Goal: Information Seeking & Learning: Check status

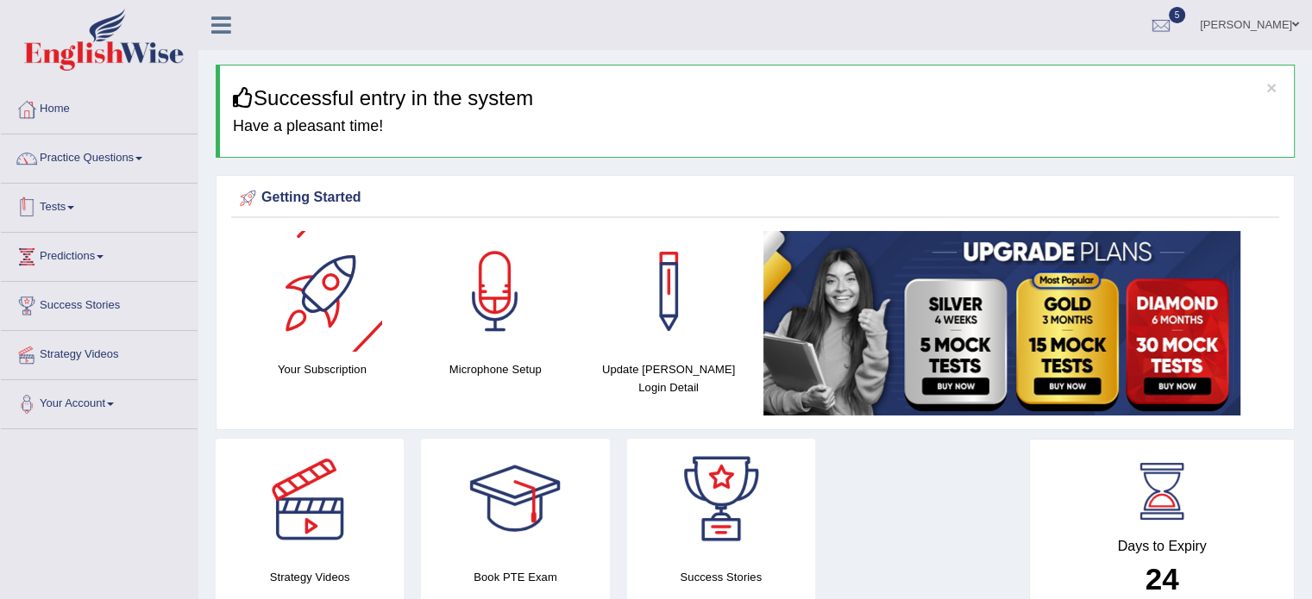
click at [65, 212] on link "Tests" at bounding box center [99, 205] width 197 height 43
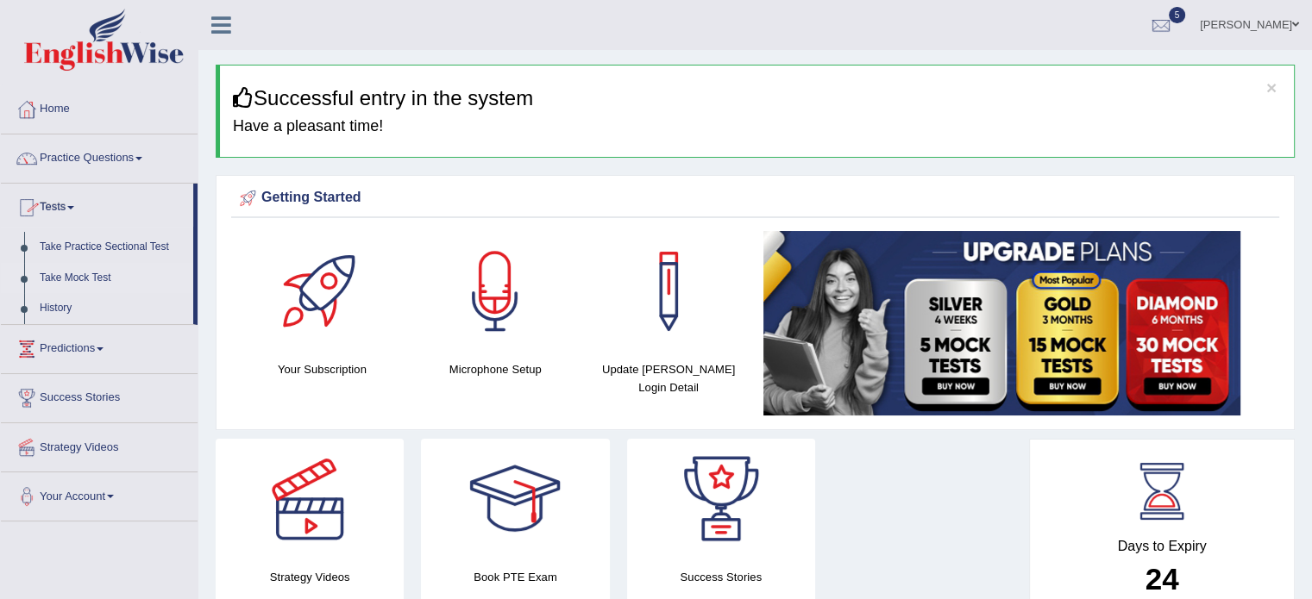
click at [100, 268] on link "Take Mock Test" at bounding box center [112, 278] width 161 height 31
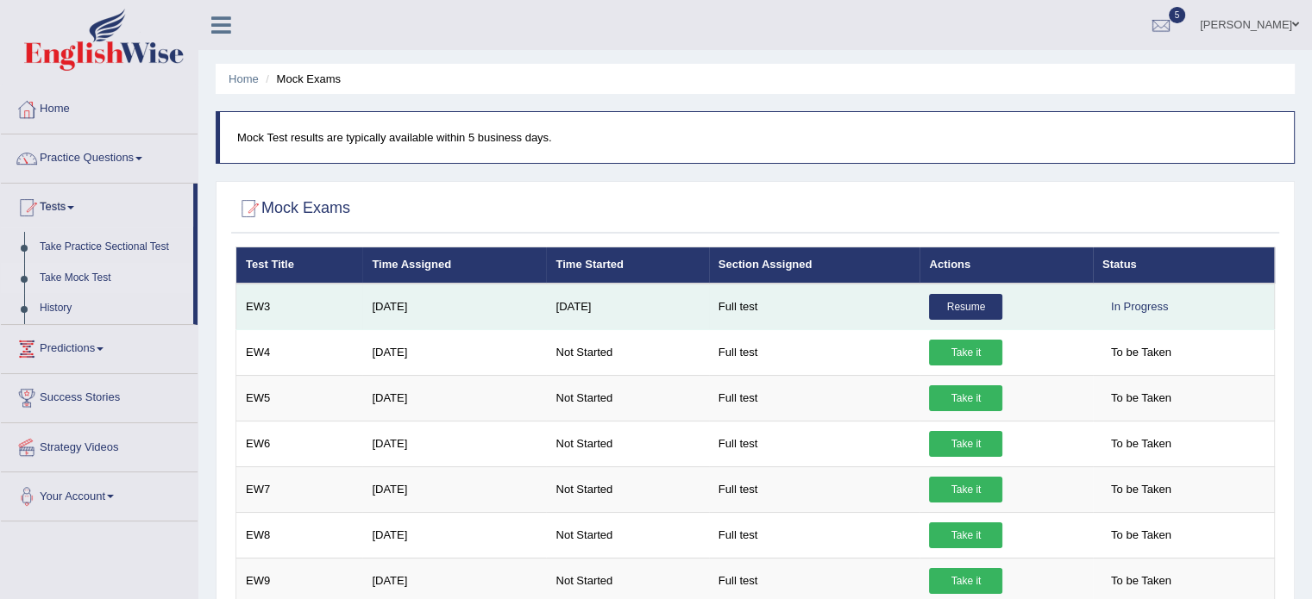
click at [959, 313] on link "Resume" at bounding box center [965, 307] width 73 height 26
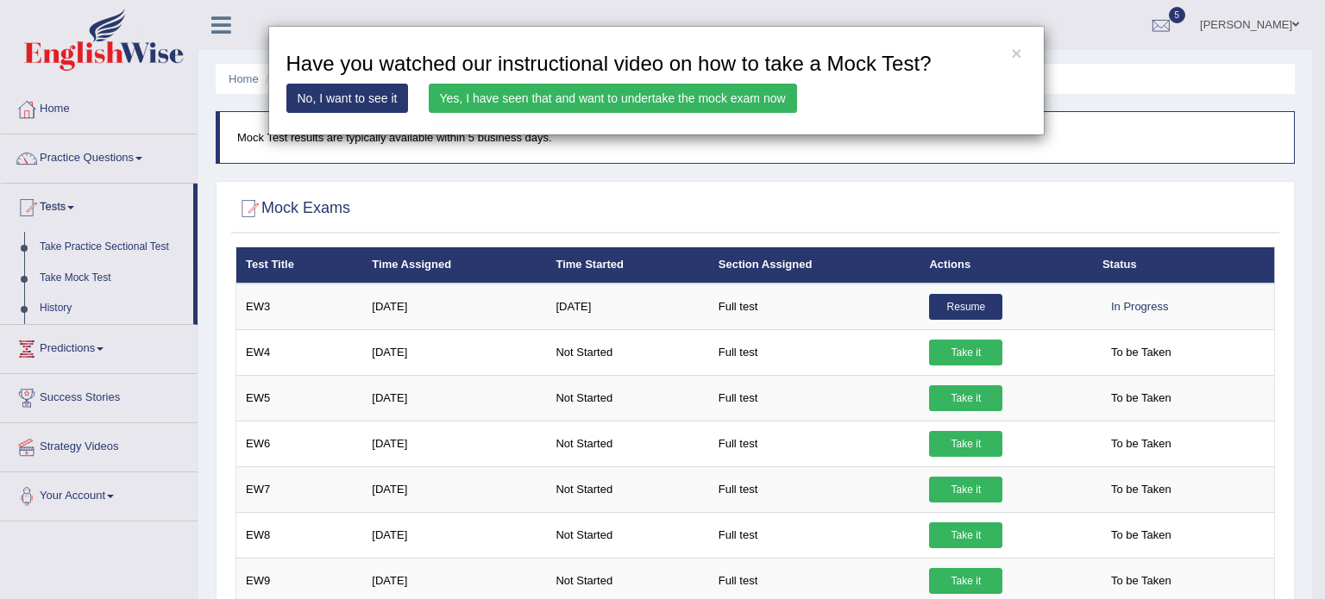
click at [697, 91] on link "Yes, I have seen that and want to undertake the mock exam now" at bounding box center [613, 98] width 368 height 29
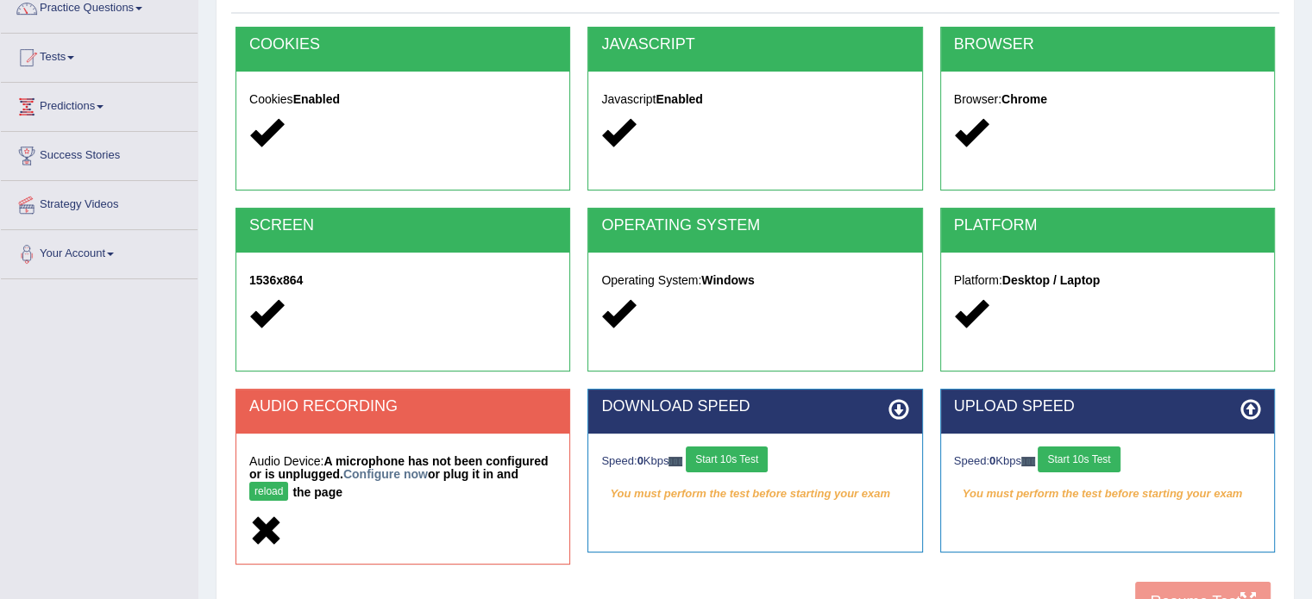
scroll to position [306, 0]
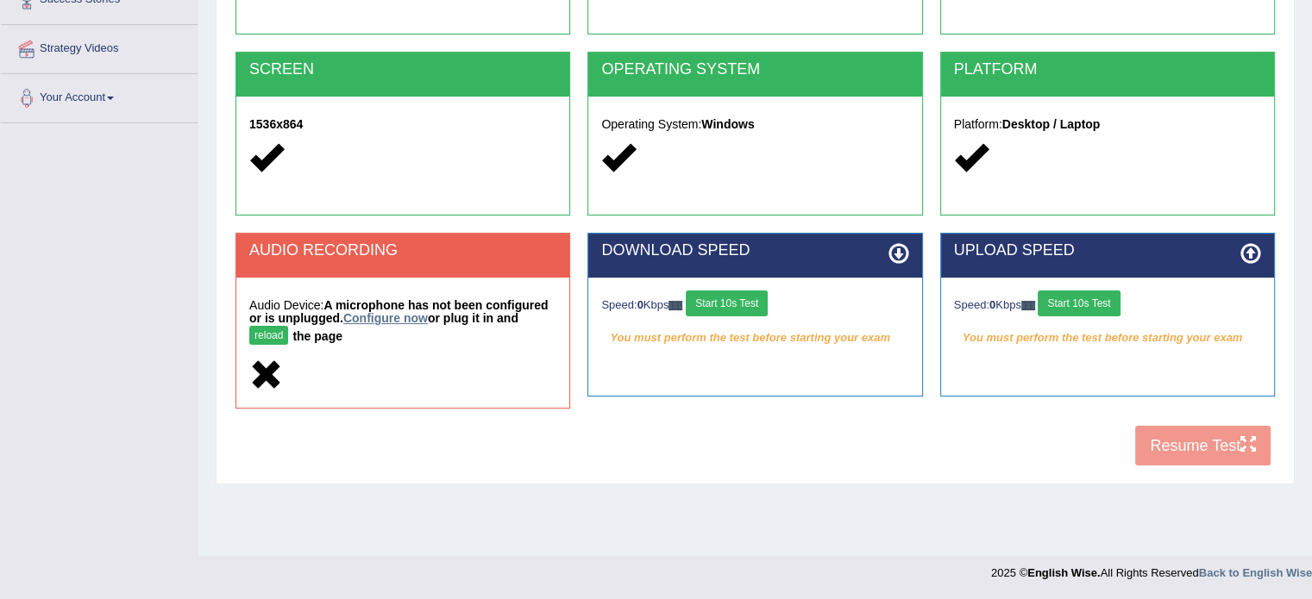
click at [392, 315] on link "Configure now" at bounding box center [385, 318] width 85 height 14
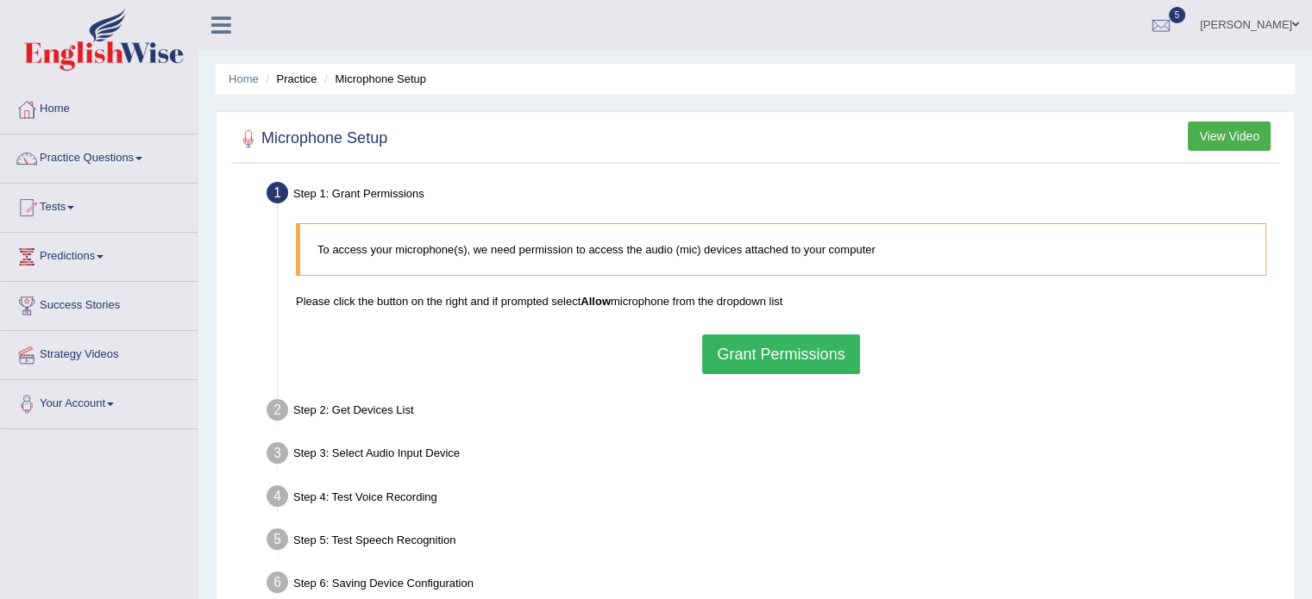
click at [781, 335] on button "Grant Permissions" at bounding box center [780, 355] width 157 height 40
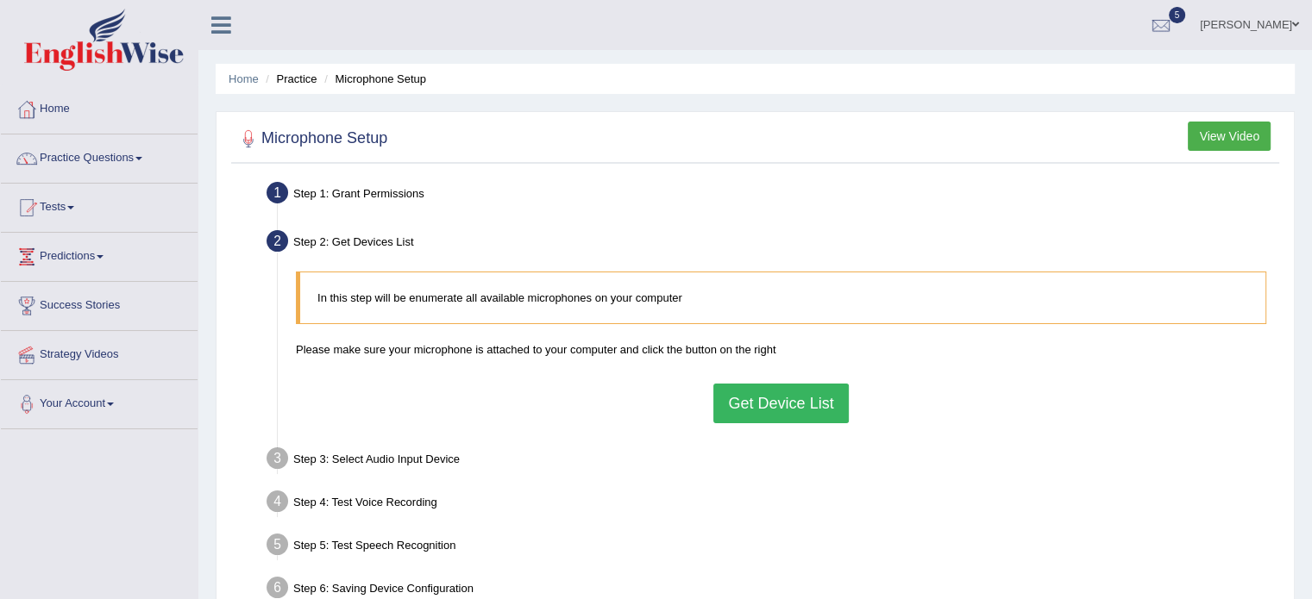
click at [806, 403] on button "Get Device List" at bounding box center [780, 404] width 135 height 40
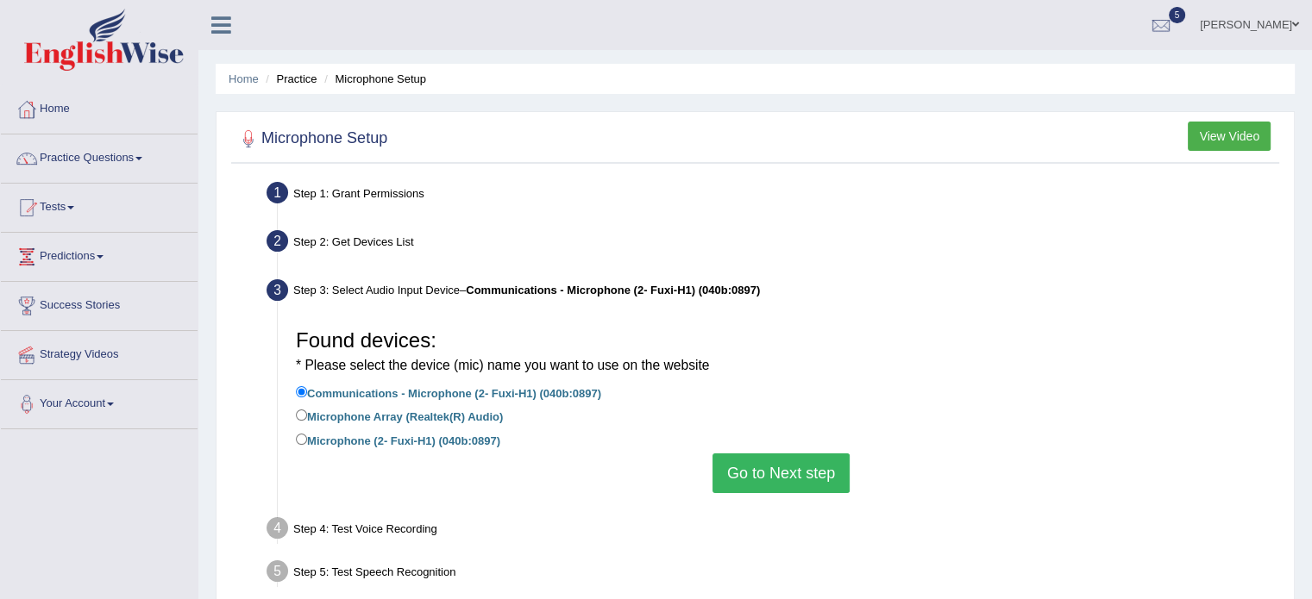
click at [462, 440] on label "Microphone (2- Fuxi-H1) (040b:0897)" at bounding box center [398, 439] width 204 height 19
click at [307, 440] on input "Microphone (2- Fuxi-H1) (040b:0897)" at bounding box center [301, 439] width 11 height 11
radio input "true"
click at [805, 491] on button "Go to Next step" at bounding box center [780, 474] width 137 height 40
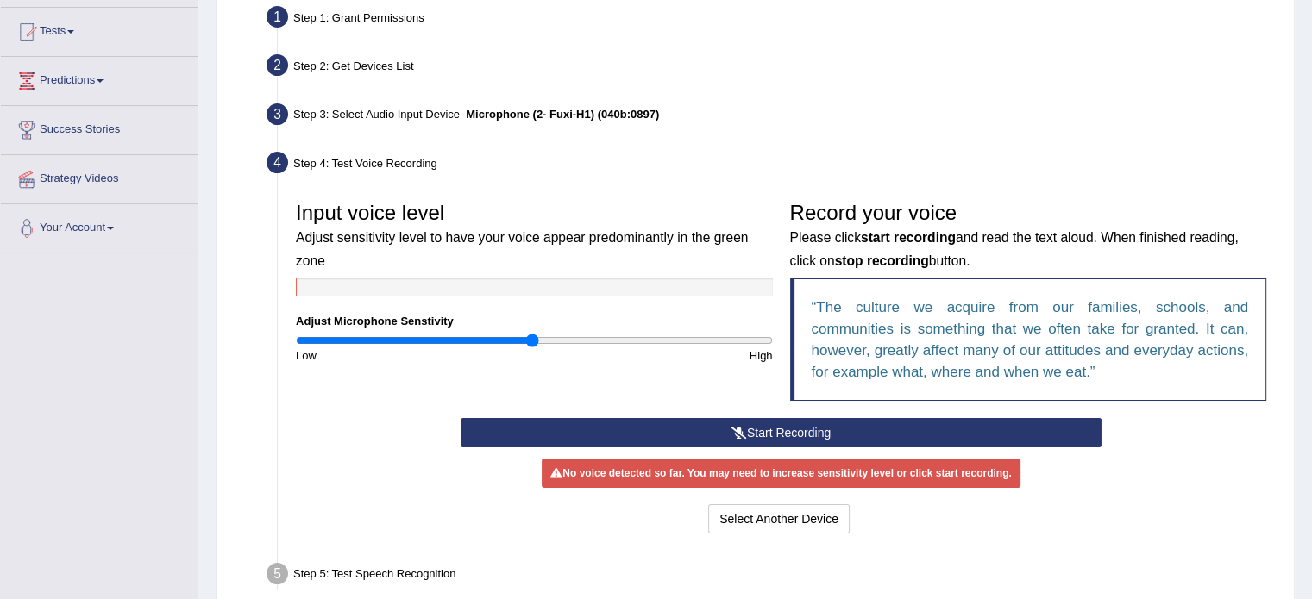
scroll to position [259, 0]
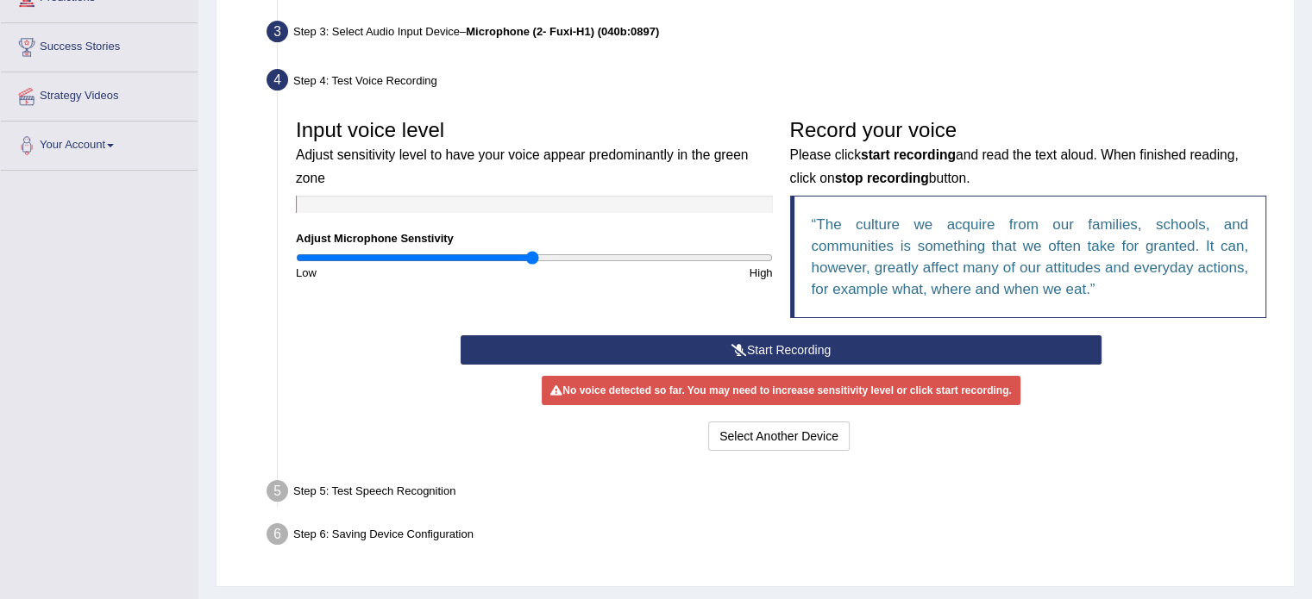
click at [755, 352] on button "Start Recording" at bounding box center [781, 350] width 641 height 29
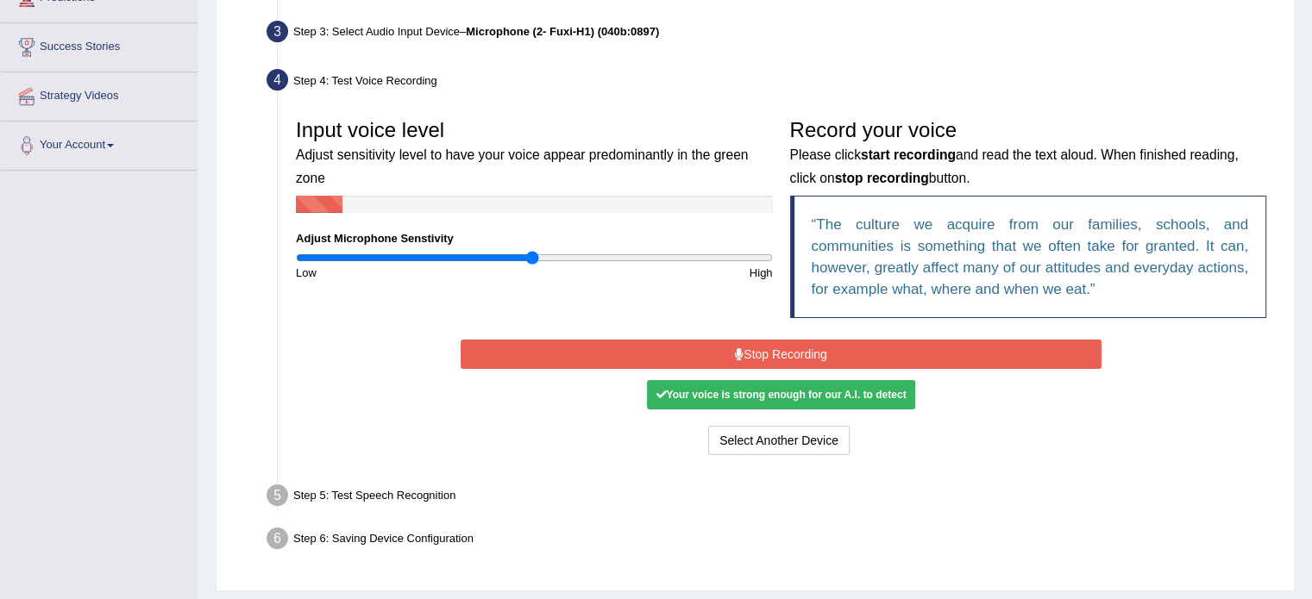
click at [787, 398] on div "Your voice is strong enough for our A.I. to detect" at bounding box center [780, 394] width 267 height 29
click at [823, 355] on button "Stop Recording" at bounding box center [781, 354] width 641 height 29
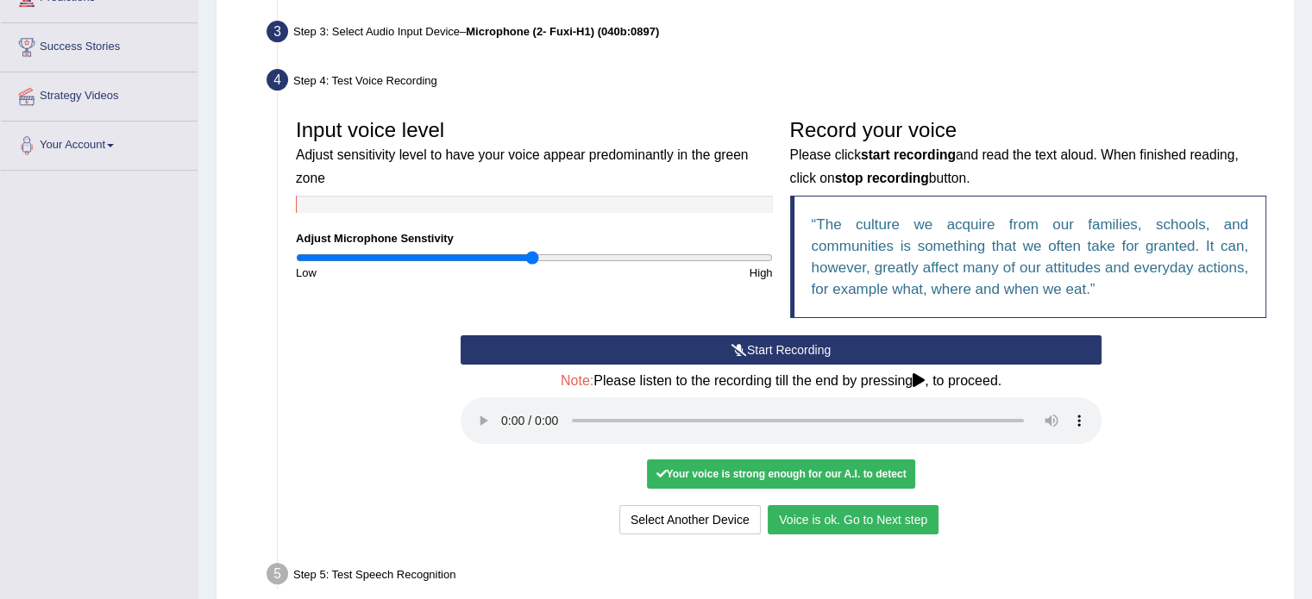
click at [829, 520] on button "Voice is ok. Go to Next step" at bounding box center [853, 519] width 171 height 29
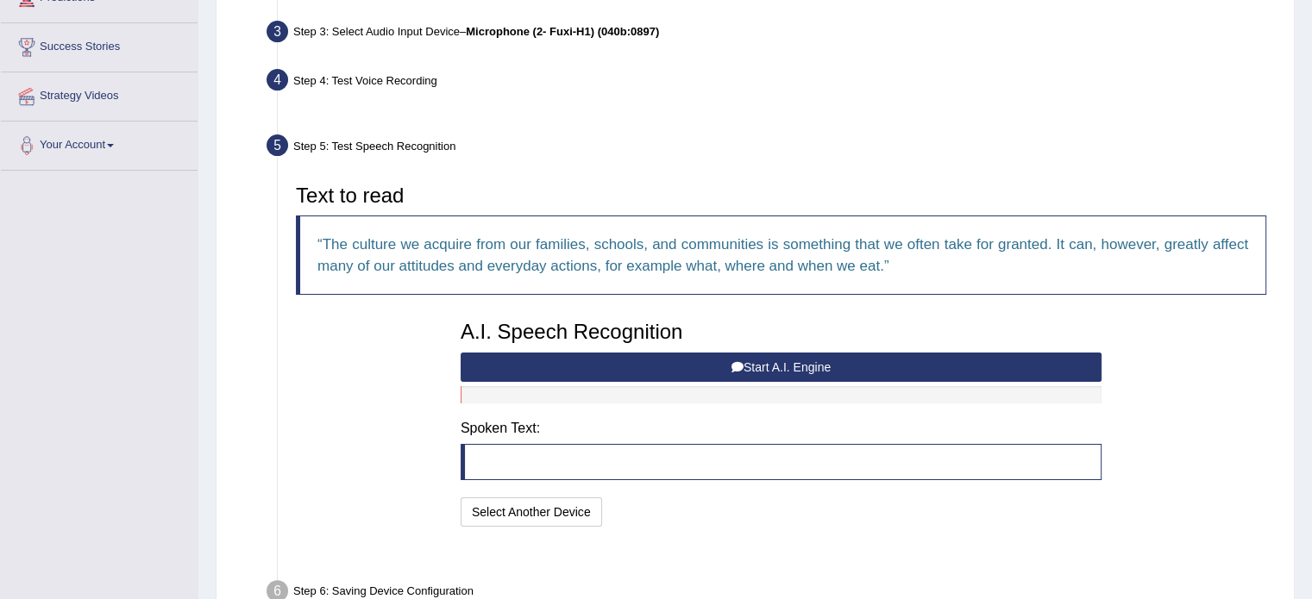
scroll to position [317, 0]
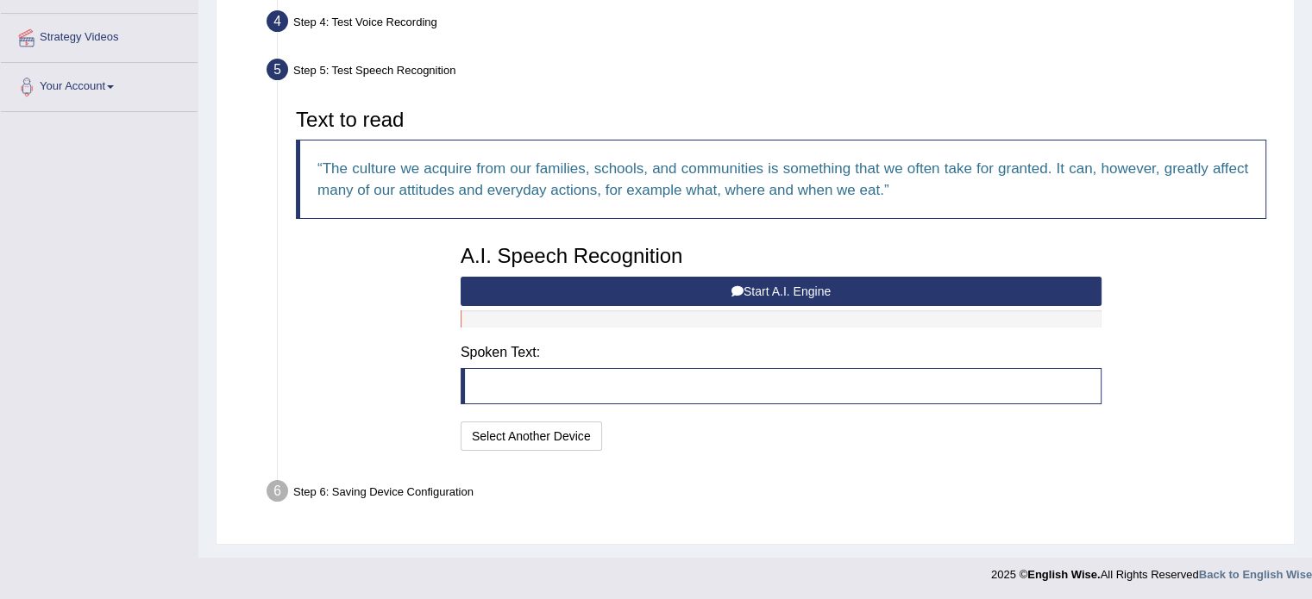
click at [652, 289] on button "Start A.I. Engine" at bounding box center [781, 291] width 641 height 29
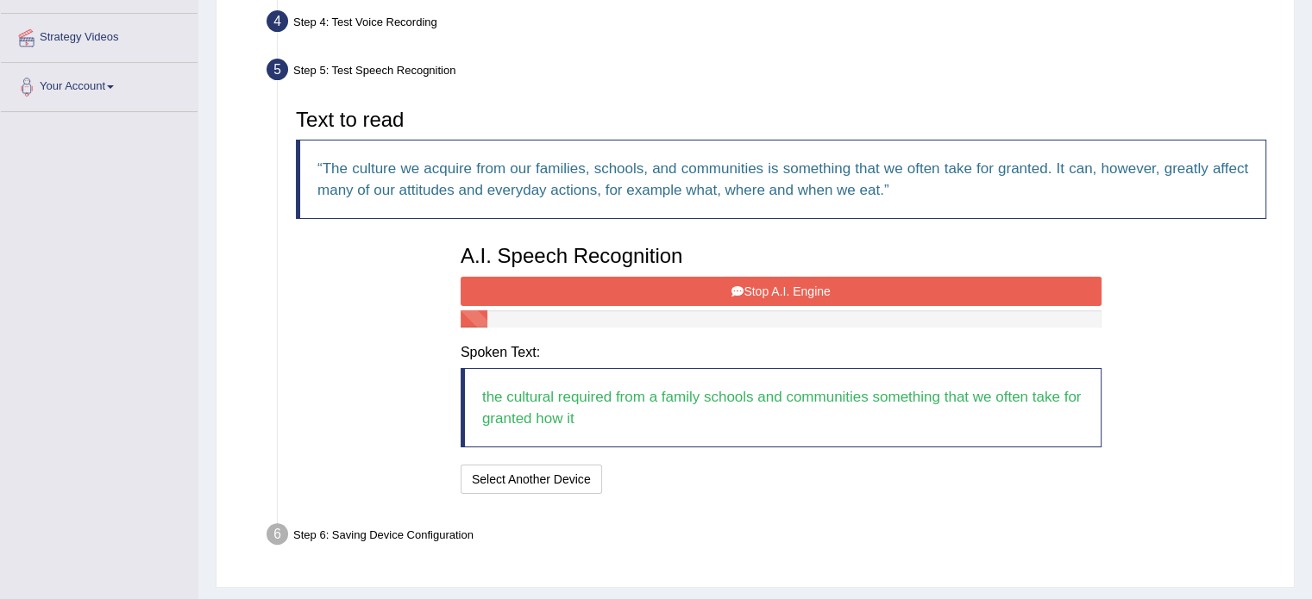
click at [731, 298] on button "Stop A.I. Engine" at bounding box center [781, 291] width 641 height 29
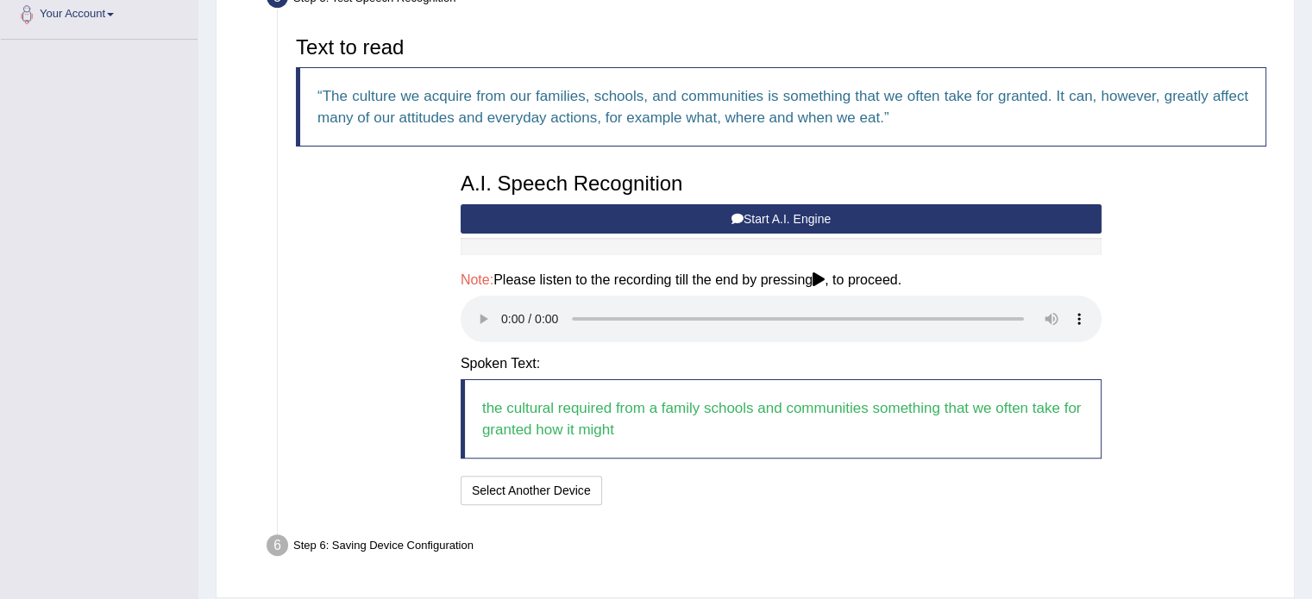
scroll to position [444, 0]
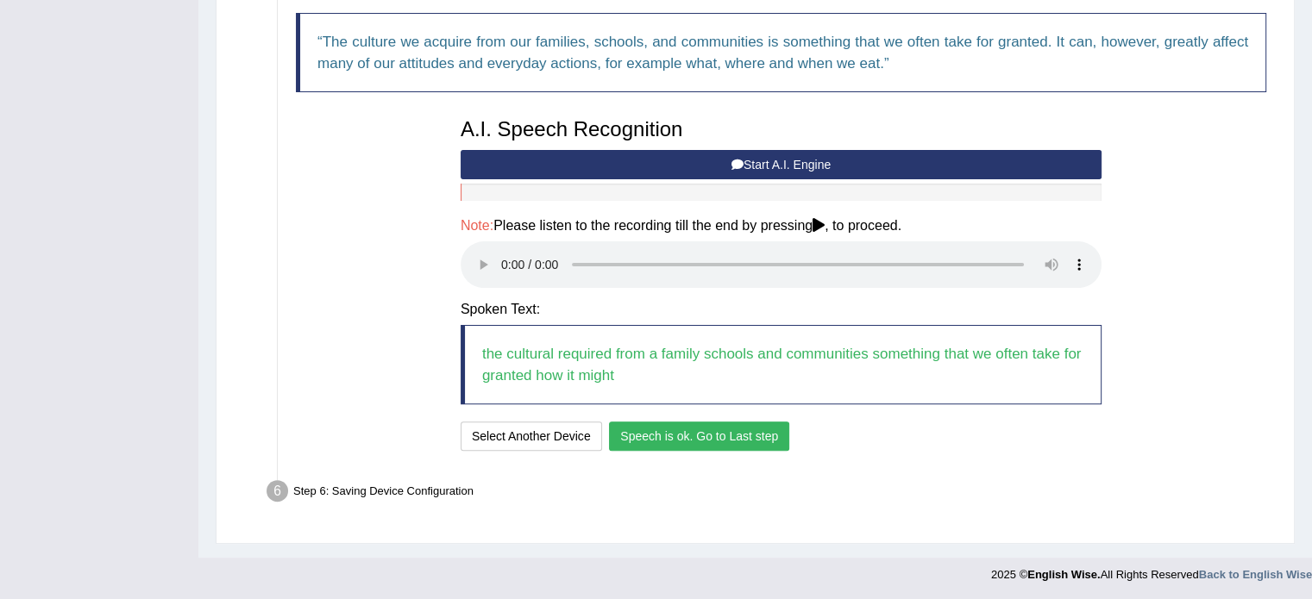
click at [742, 429] on button "Speech is ok. Go to Last step" at bounding box center [699, 436] width 180 height 29
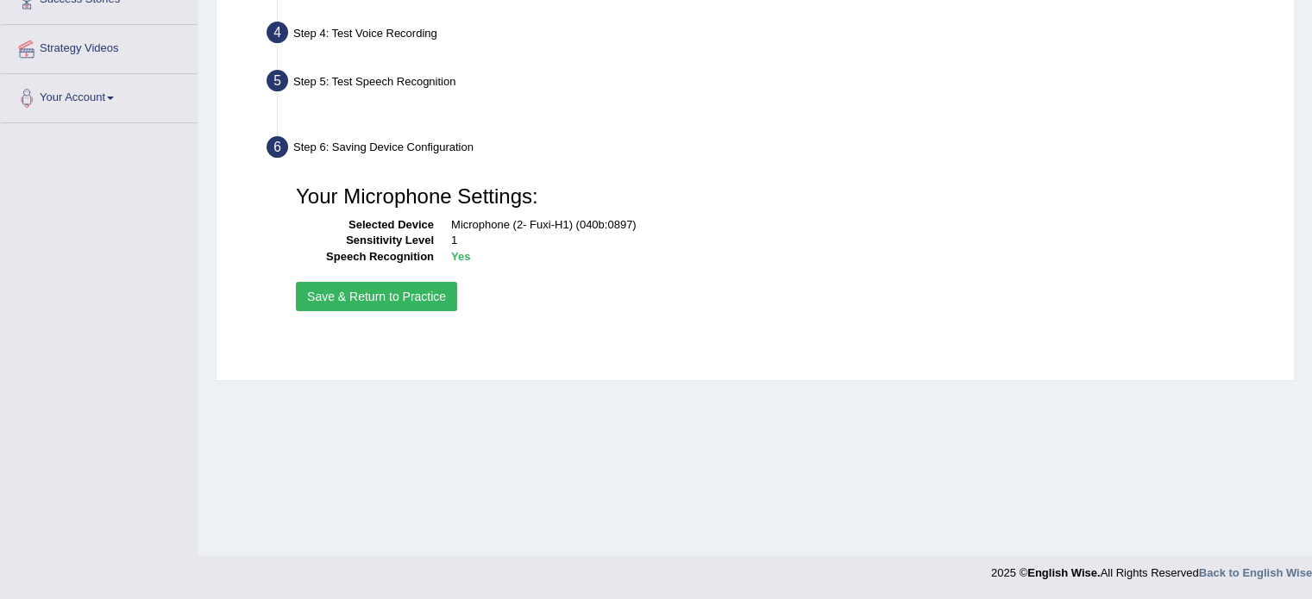
scroll to position [306, 0]
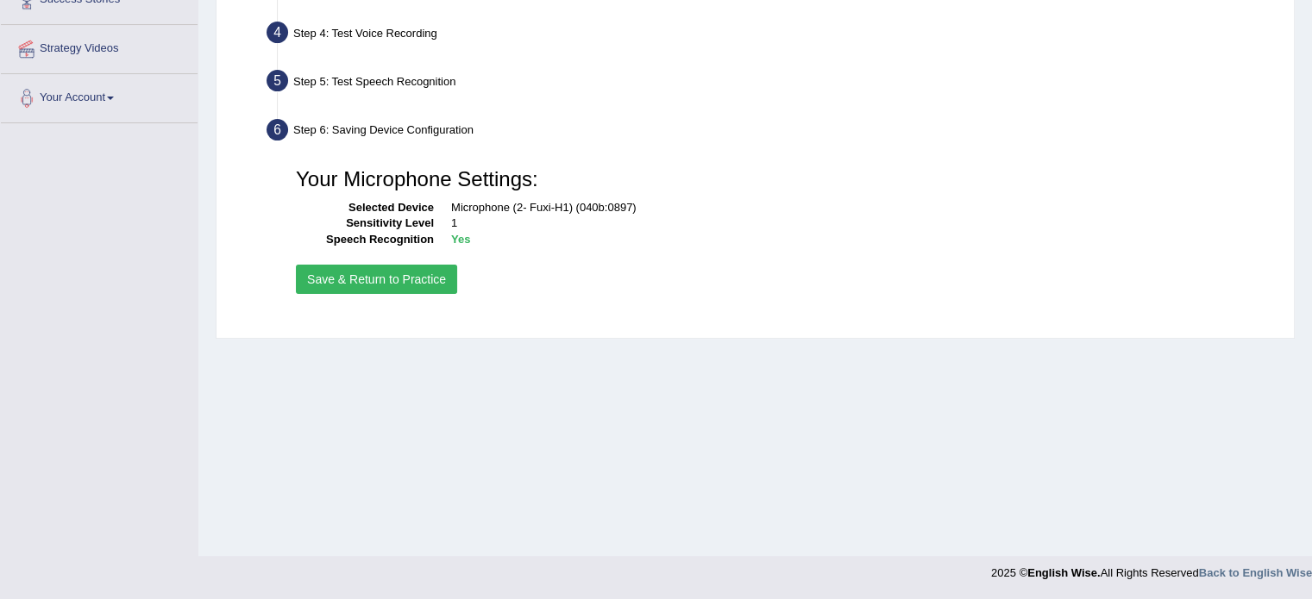
click at [376, 275] on button "Save & Return to Practice" at bounding box center [376, 279] width 161 height 29
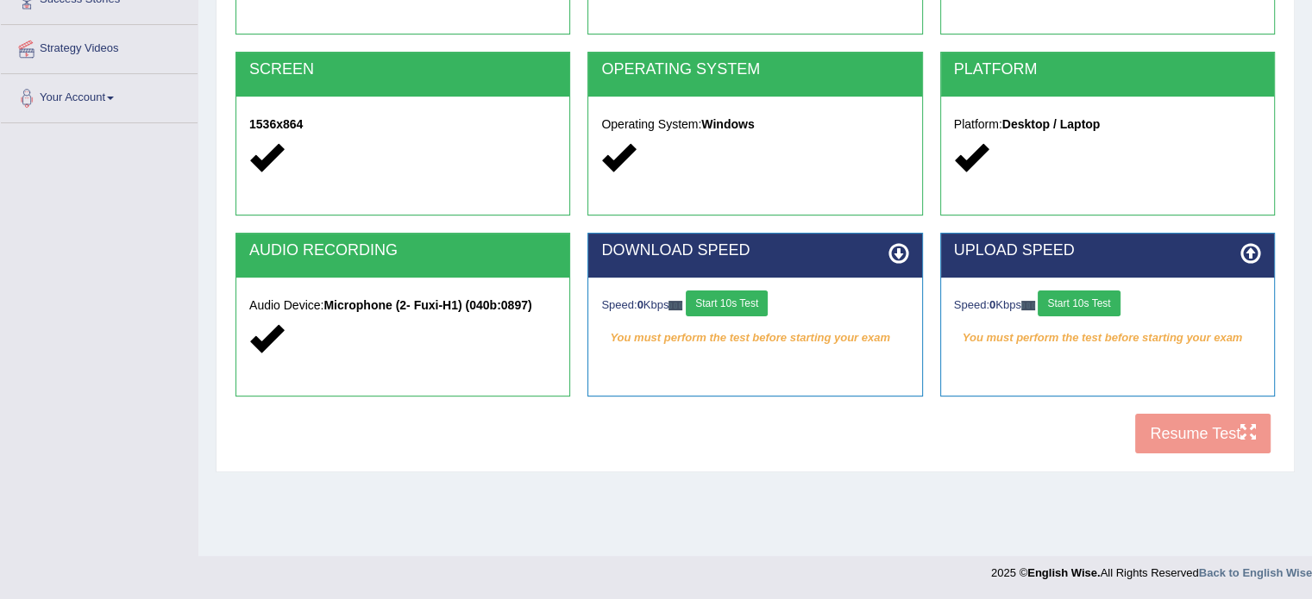
click at [744, 305] on button "Start 10s Test" at bounding box center [727, 304] width 82 height 26
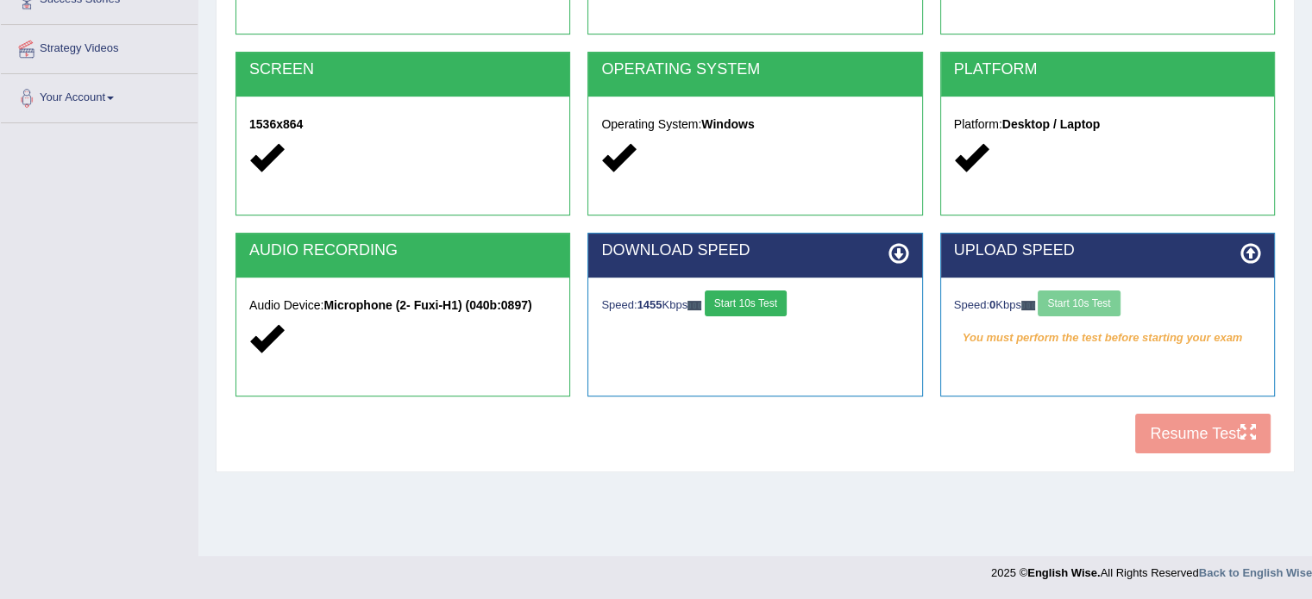
click at [1082, 304] on div "Speed: 0 Kbps Start 10s Test" at bounding box center [1107, 306] width 307 height 30
click at [1081, 305] on div "Speed: 0 Kbps Start 10s Test" at bounding box center [1107, 306] width 307 height 30
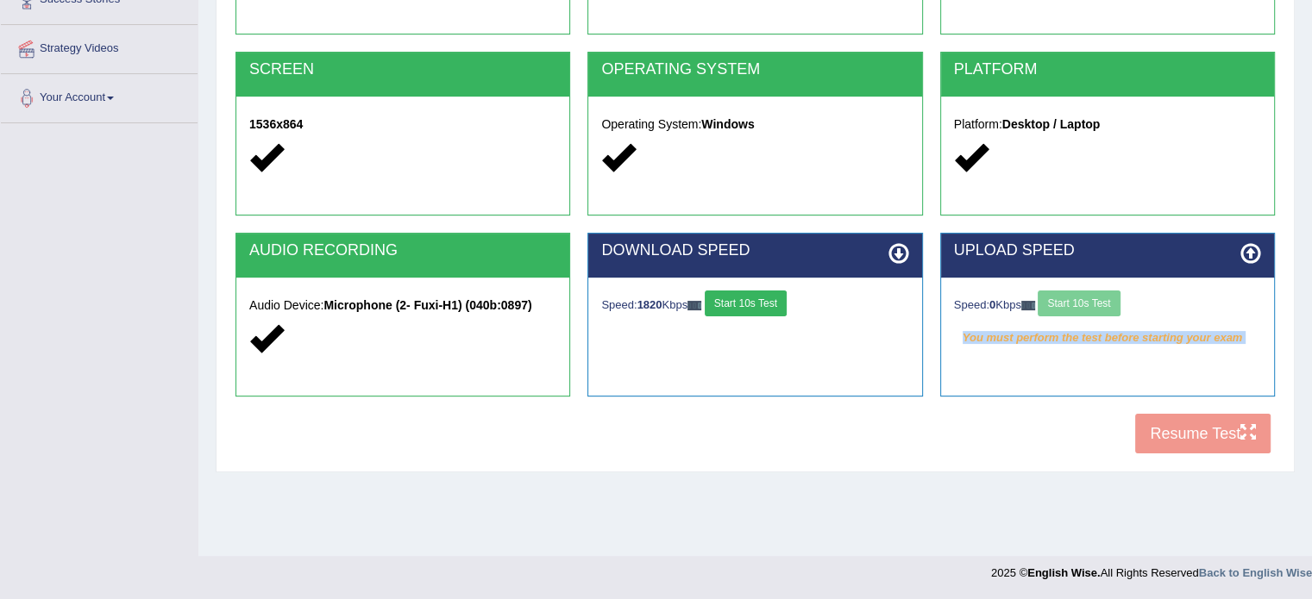
click at [1081, 305] on div "Speed: 0 Kbps Start 10s Test" at bounding box center [1107, 306] width 307 height 30
click at [1081, 305] on button "Start 10s Test" at bounding box center [1079, 304] width 82 height 26
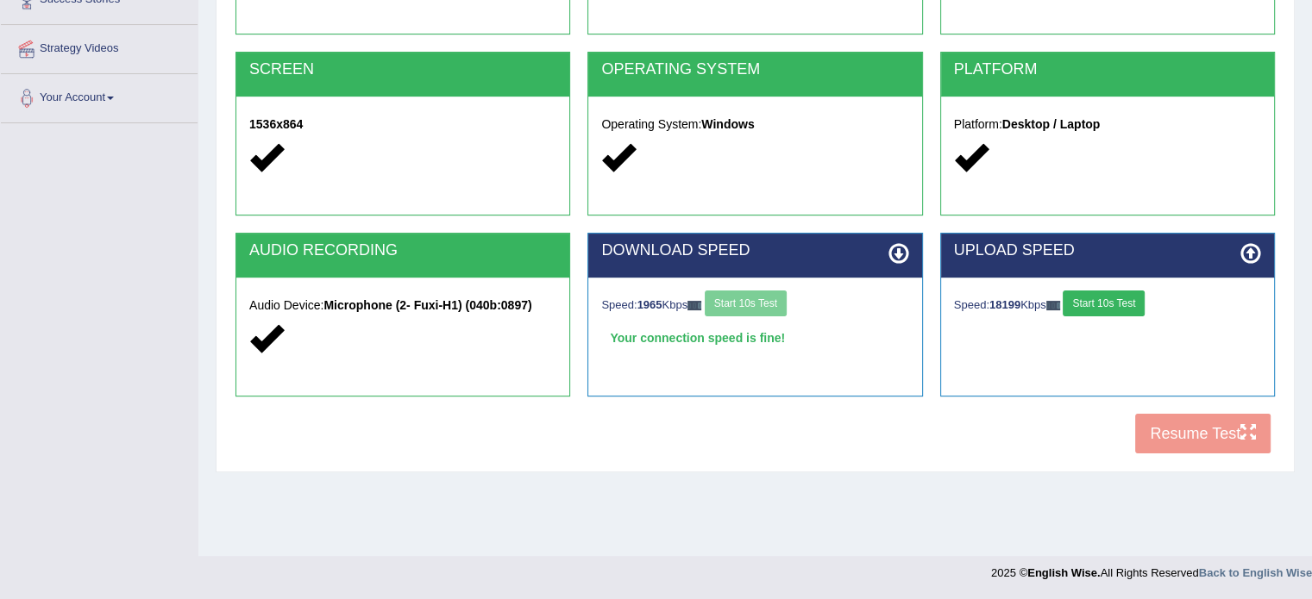
click at [1081, 305] on button "Start 10s Test" at bounding box center [1104, 304] width 82 height 26
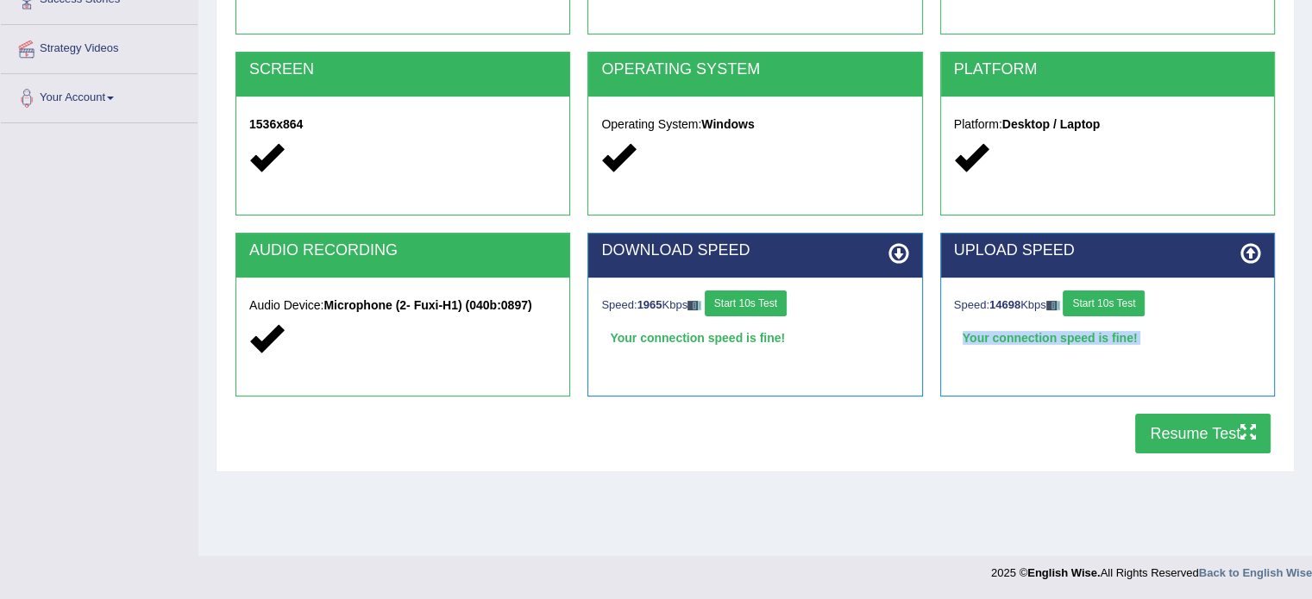
click at [1170, 436] on button "Resume Test" at bounding box center [1202, 434] width 135 height 40
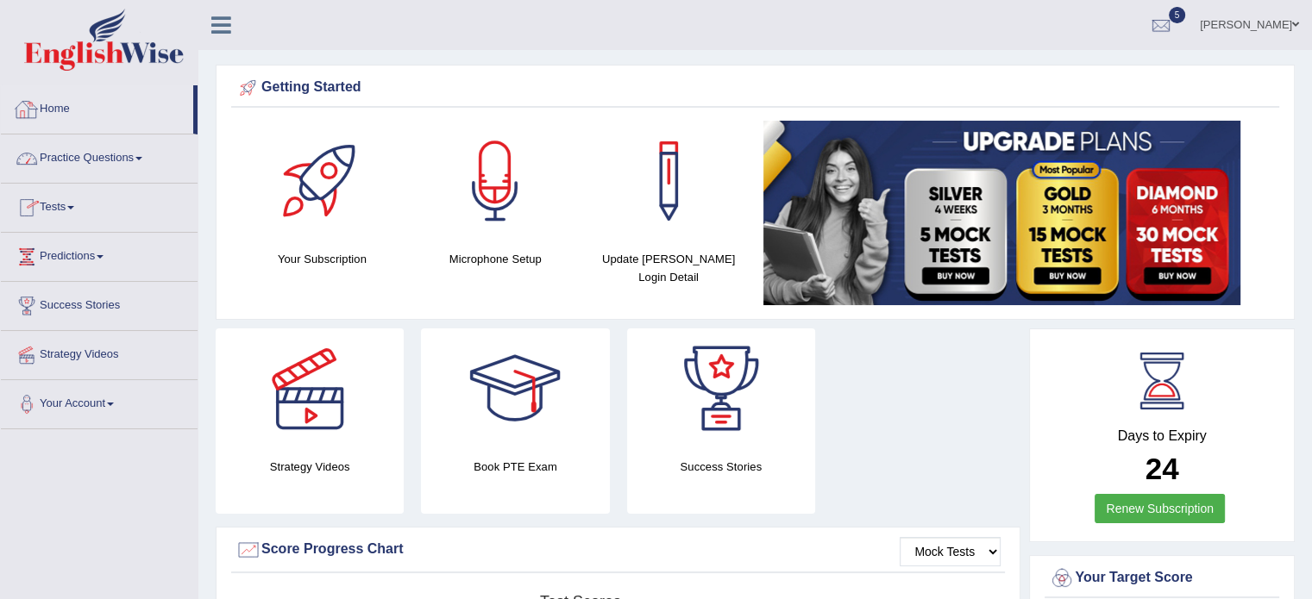
click at [73, 99] on link "Home" at bounding box center [97, 106] width 192 height 43
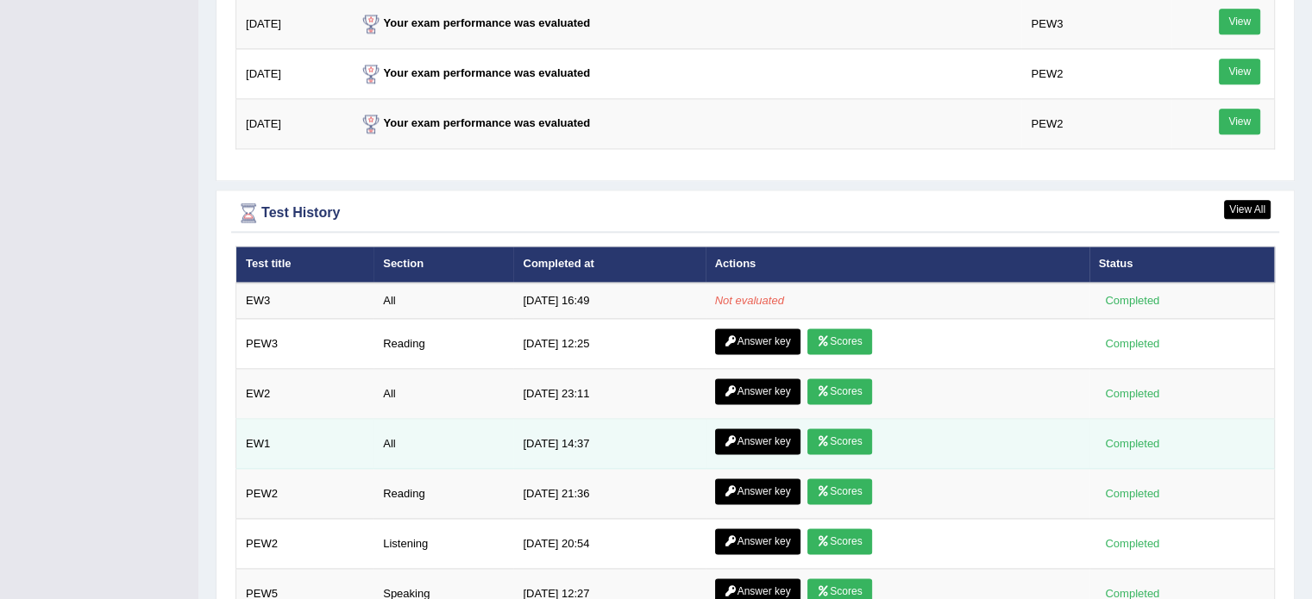
scroll to position [2364, 0]
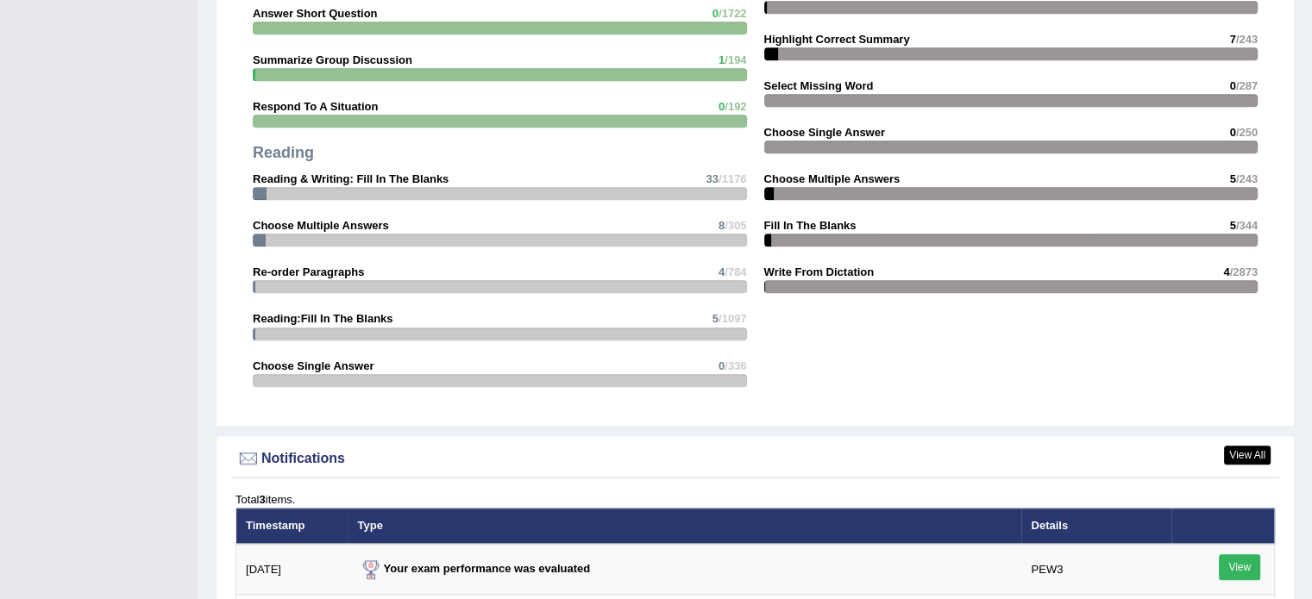
scroll to position [2192, 0]
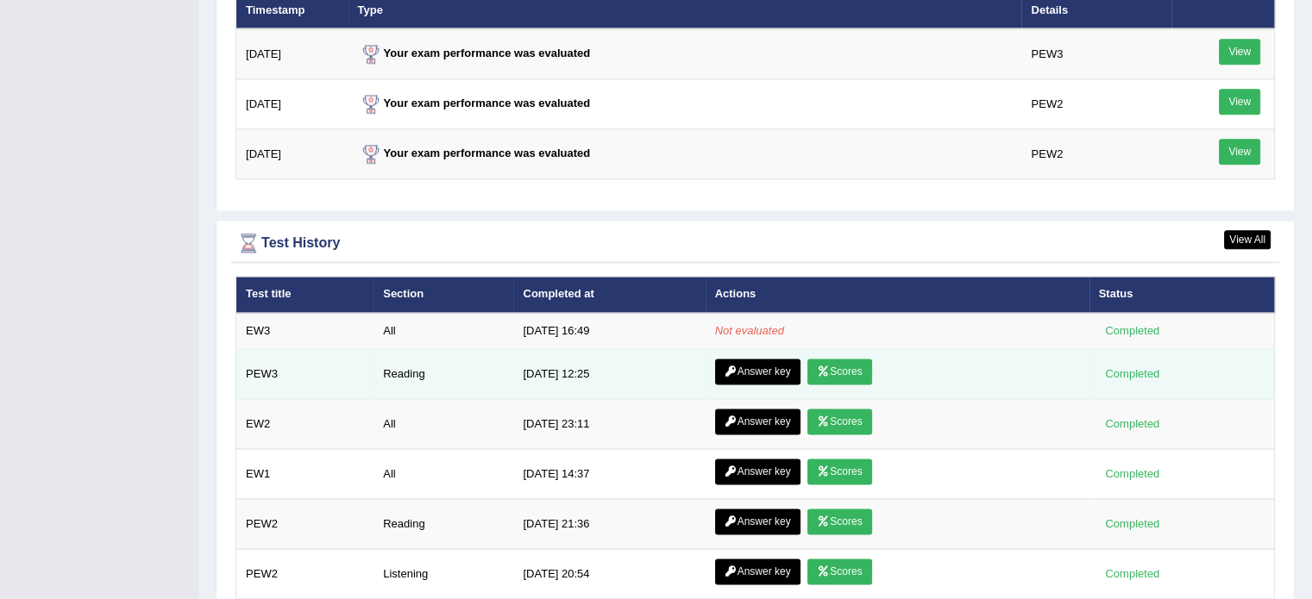
click at [849, 361] on link "Scores" at bounding box center [839, 372] width 64 height 26
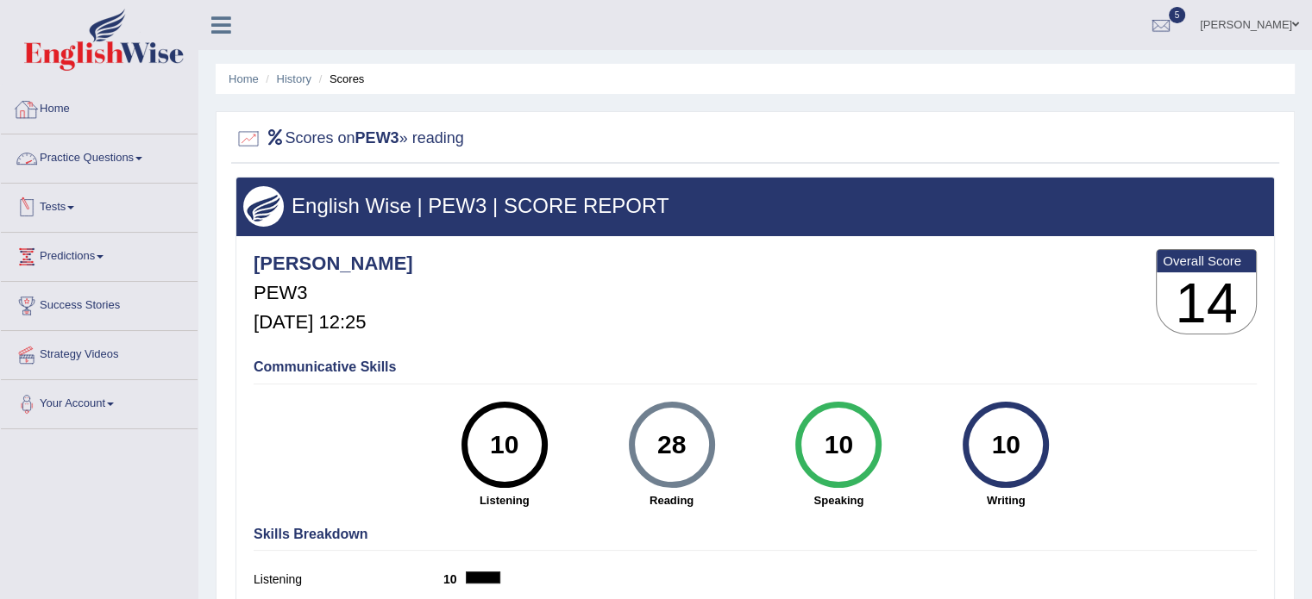
click at [45, 100] on link "Home" at bounding box center [99, 106] width 197 height 43
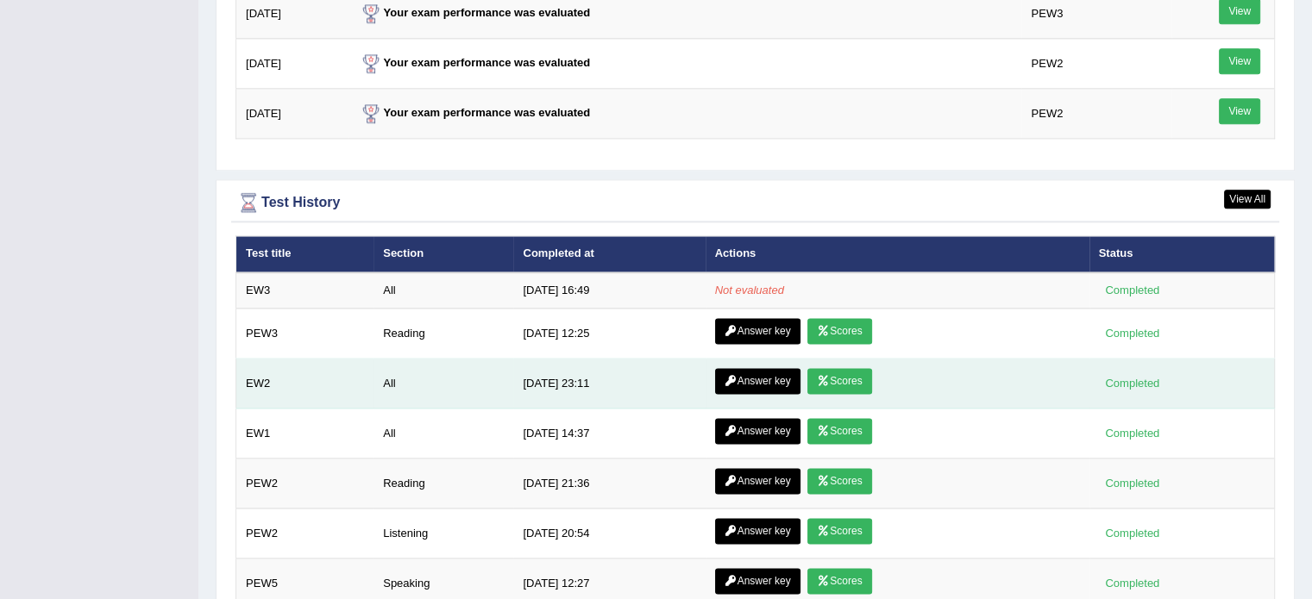
scroll to position [2243, 0]
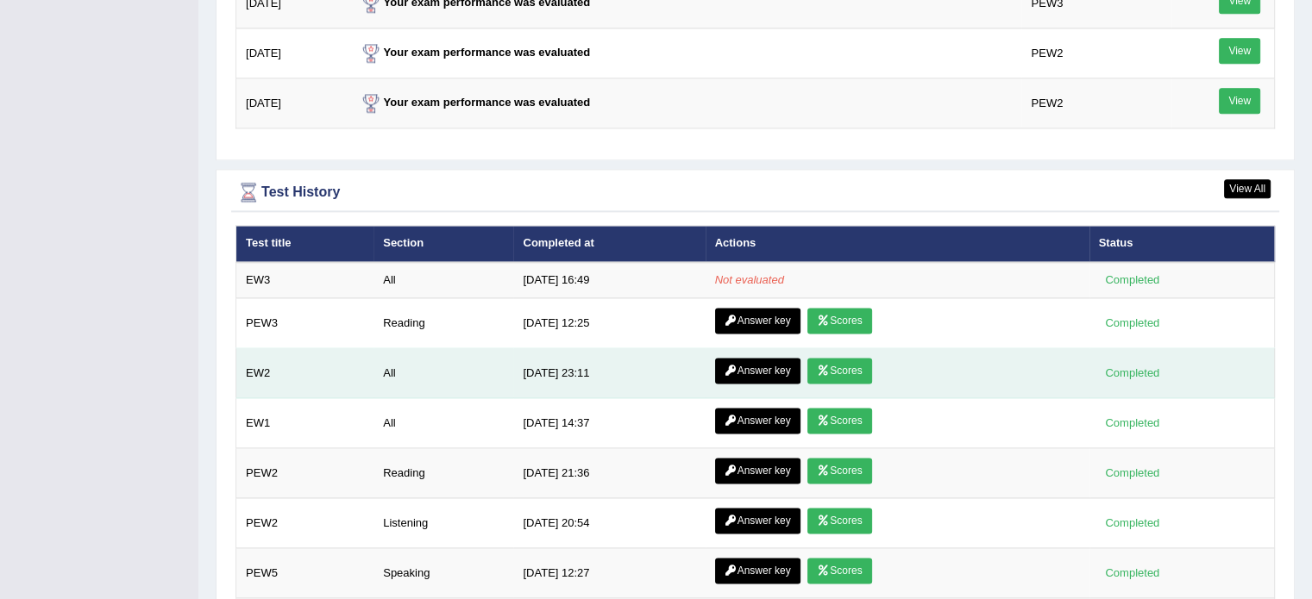
click at [858, 366] on link "Scores" at bounding box center [839, 371] width 64 height 26
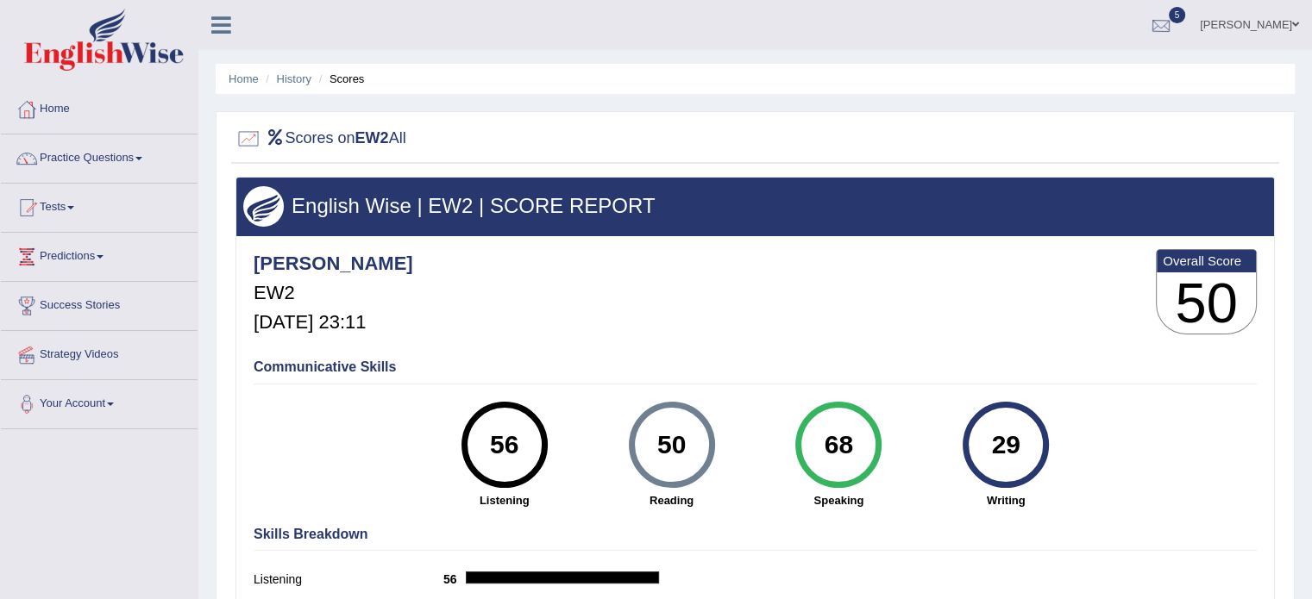
click at [1174, 28] on div at bounding box center [1161, 26] width 26 height 26
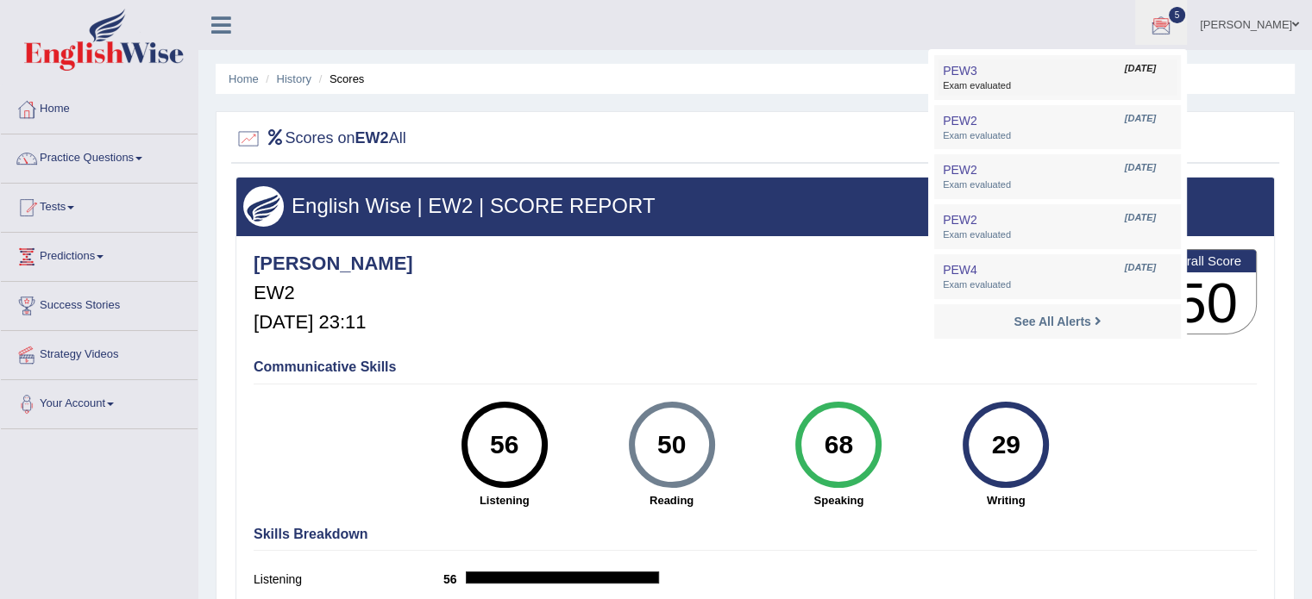
click at [1049, 78] on link "PEW3 Aug 28, 2025 Exam evaluated" at bounding box center [1057, 78] width 238 height 36
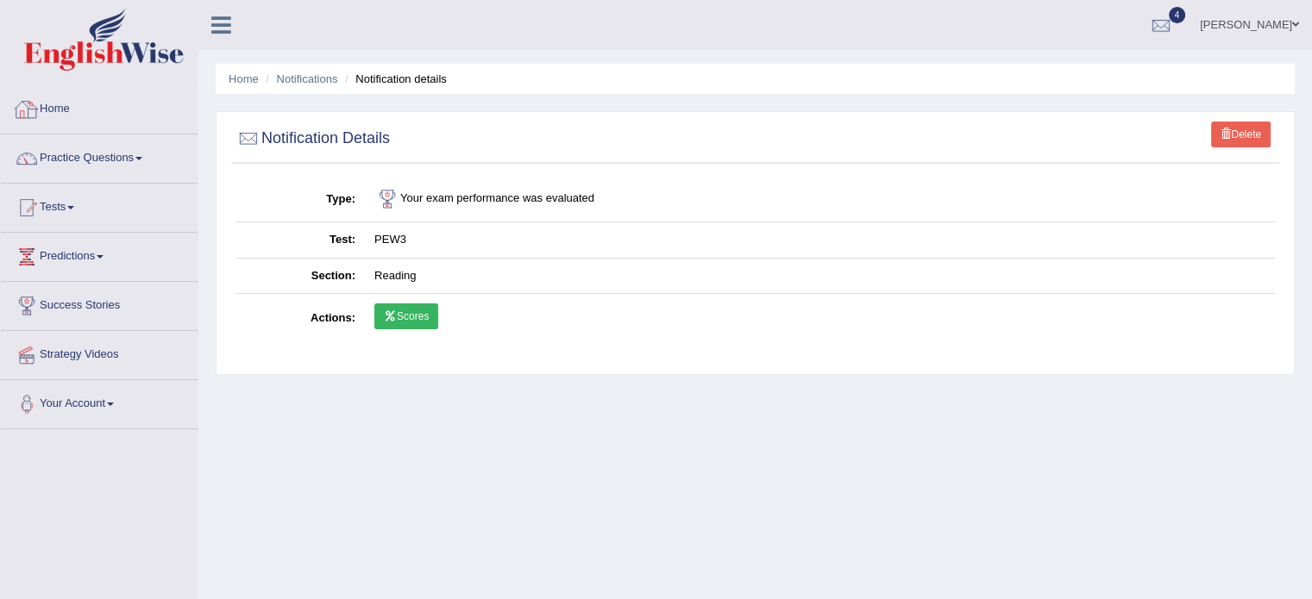
click at [42, 99] on link "Home" at bounding box center [99, 106] width 197 height 43
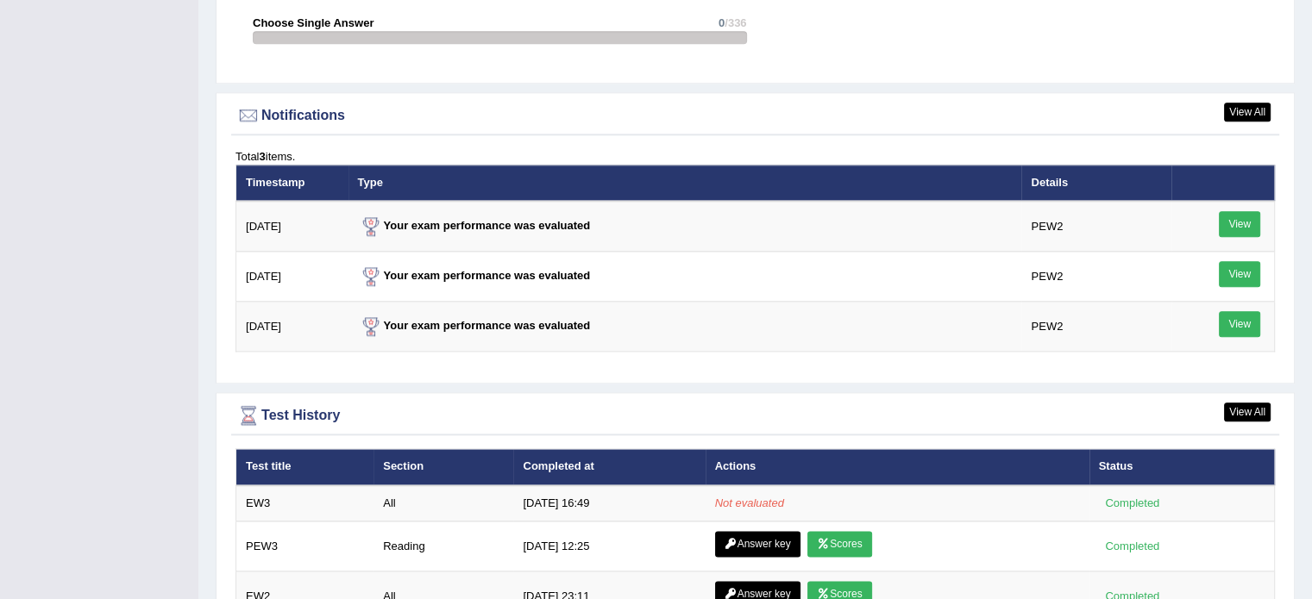
scroll to position [2156, 0]
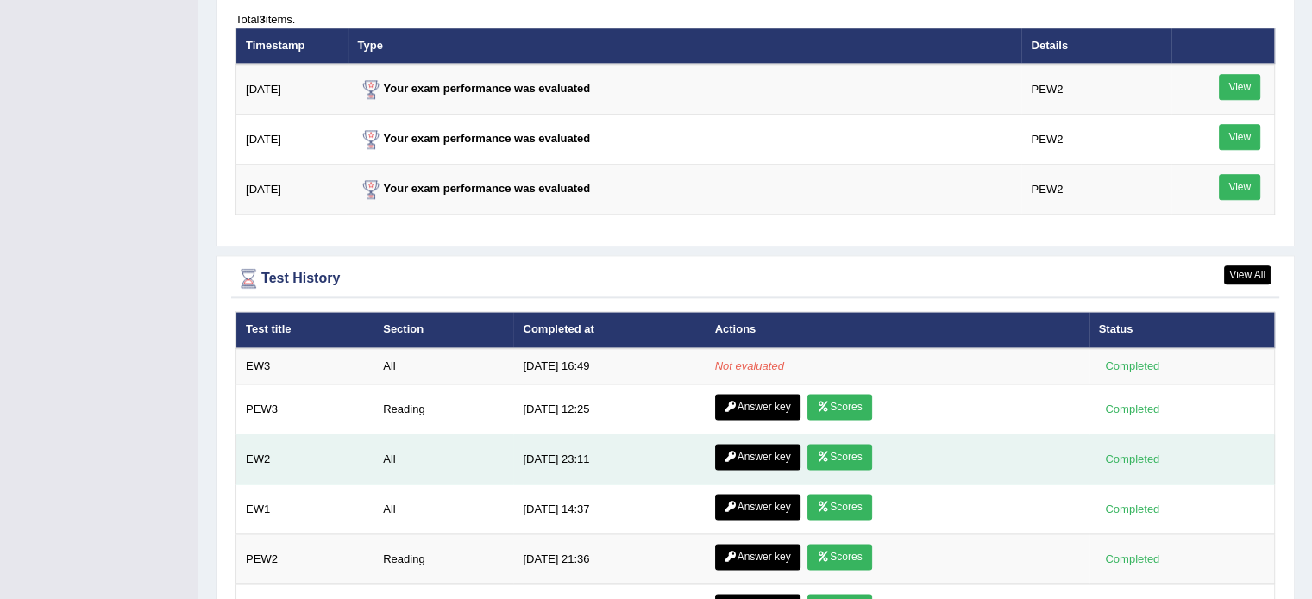
click at [824, 452] on icon at bounding box center [823, 457] width 13 height 10
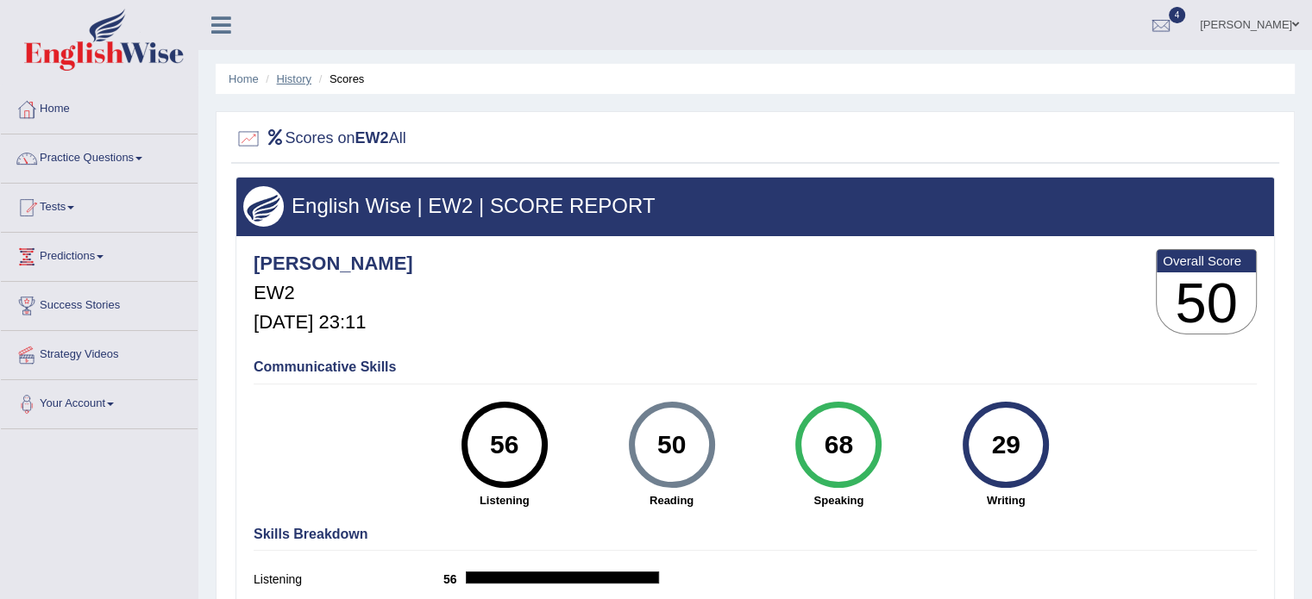
click at [277, 78] on link "History" at bounding box center [294, 78] width 35 height 13
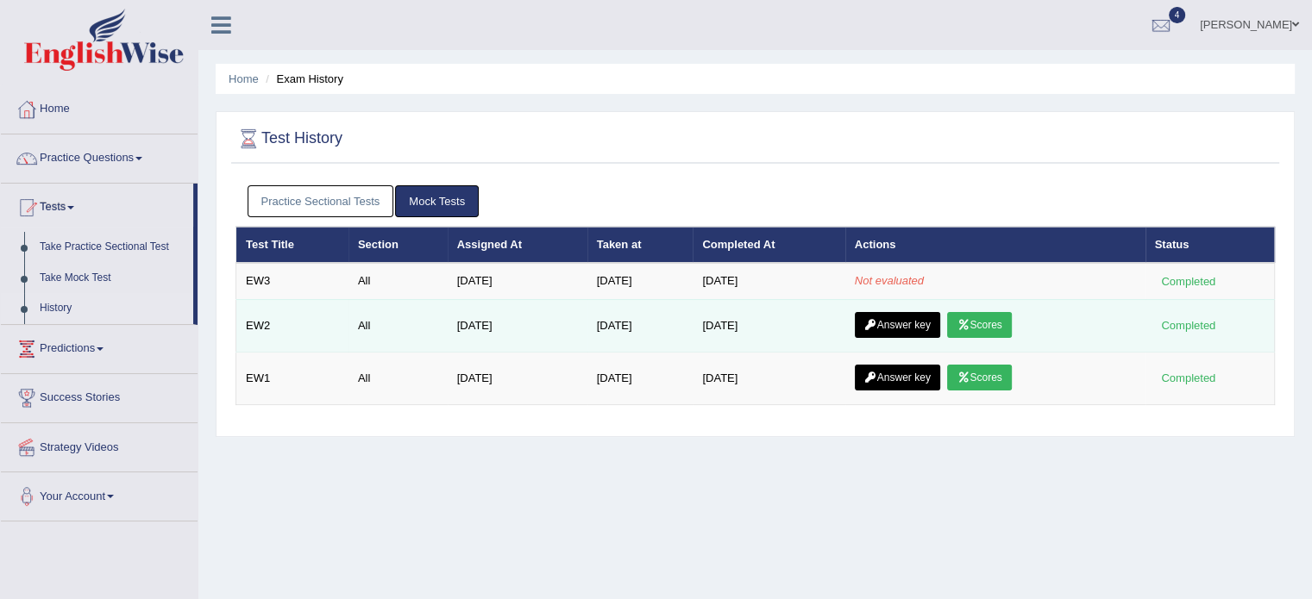
click at [914, 317] on link "Answer key" at bounding box center [897, 325] width 85 height 26
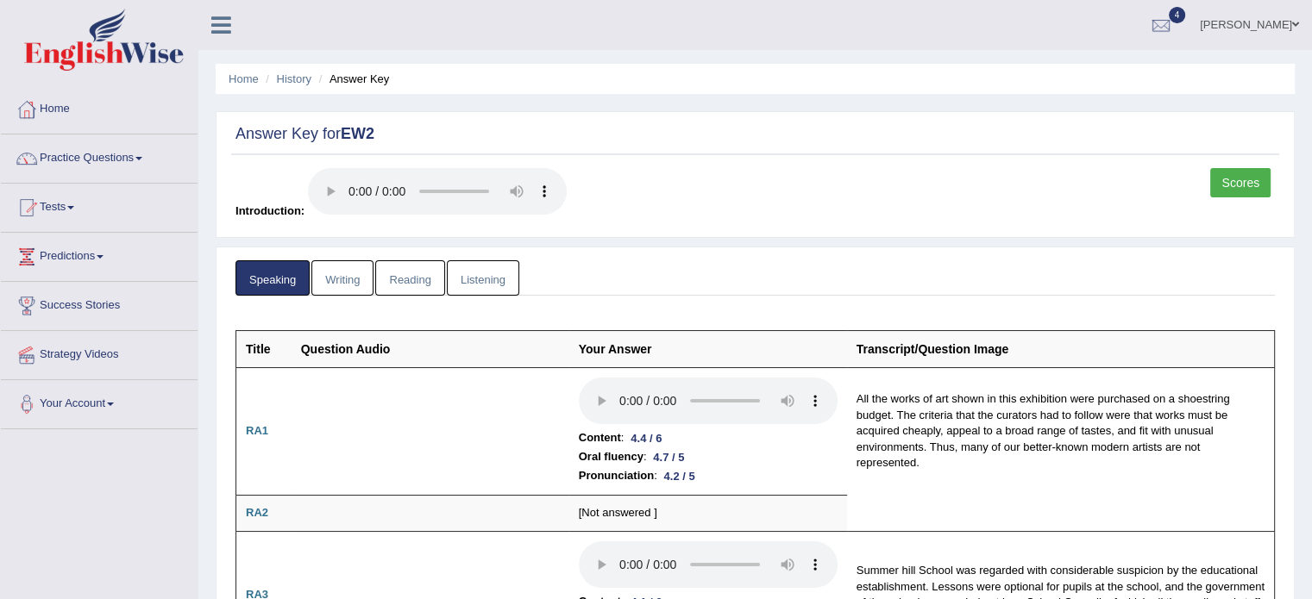
click at [347, 279] on link "Writing" at bounding box center [342, 277] width 62 height 35
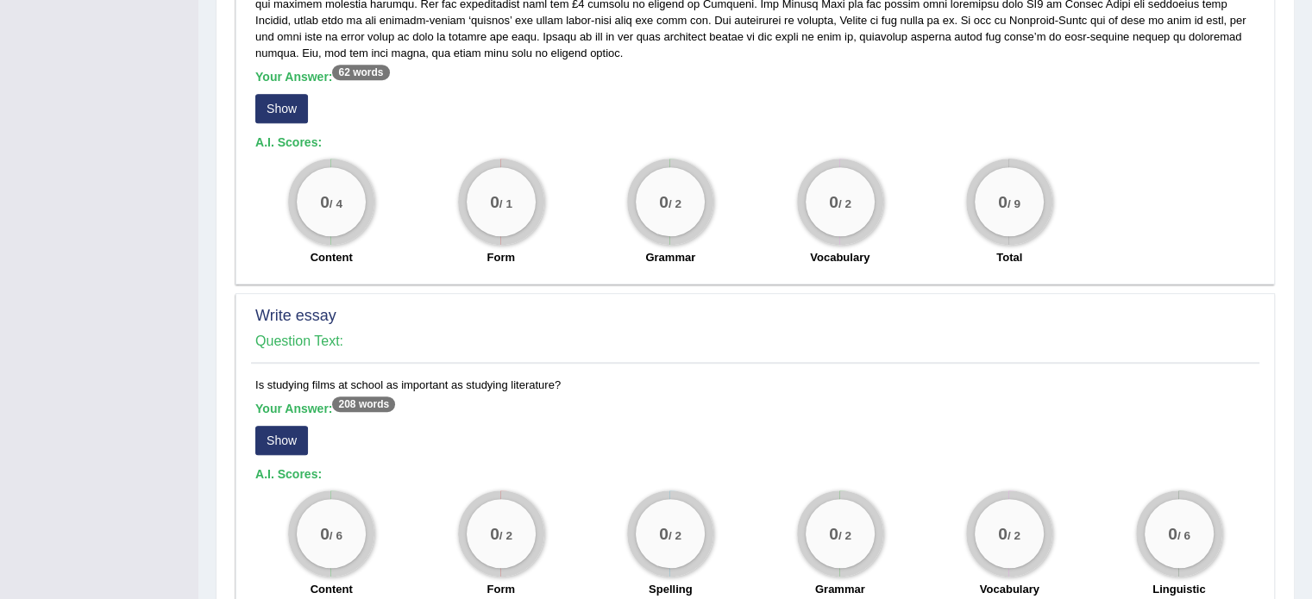
scroll to position [1101, 0]
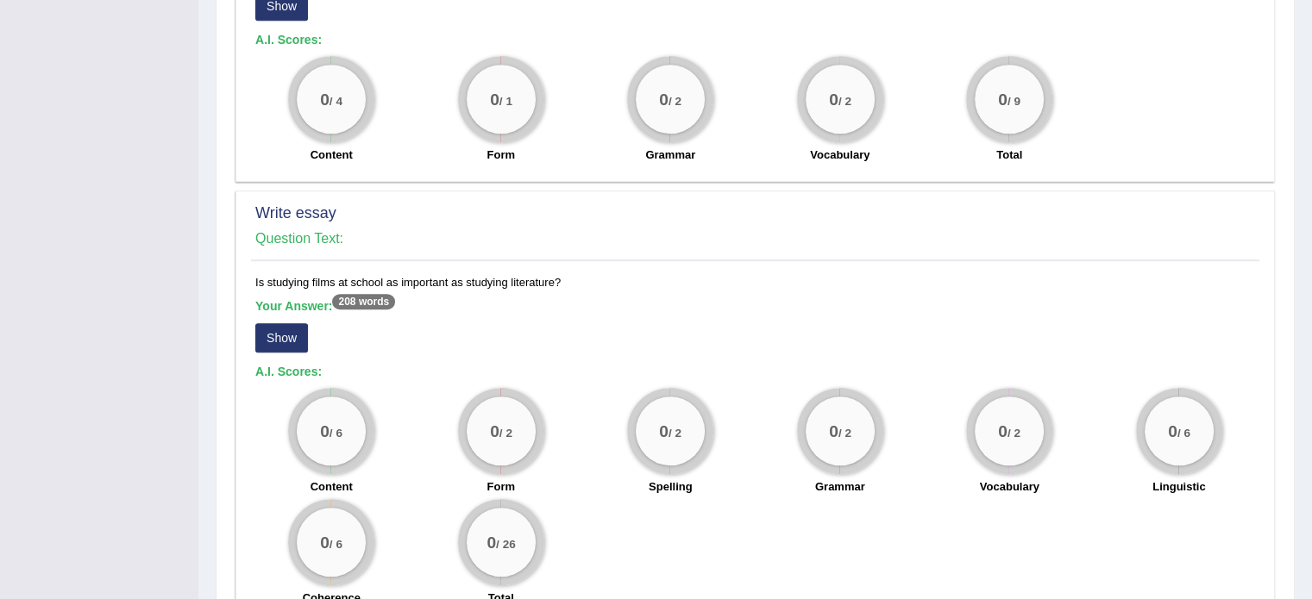
click at [280, 323] on button "Show" at bounding box center [281, 337] width 53 height 29
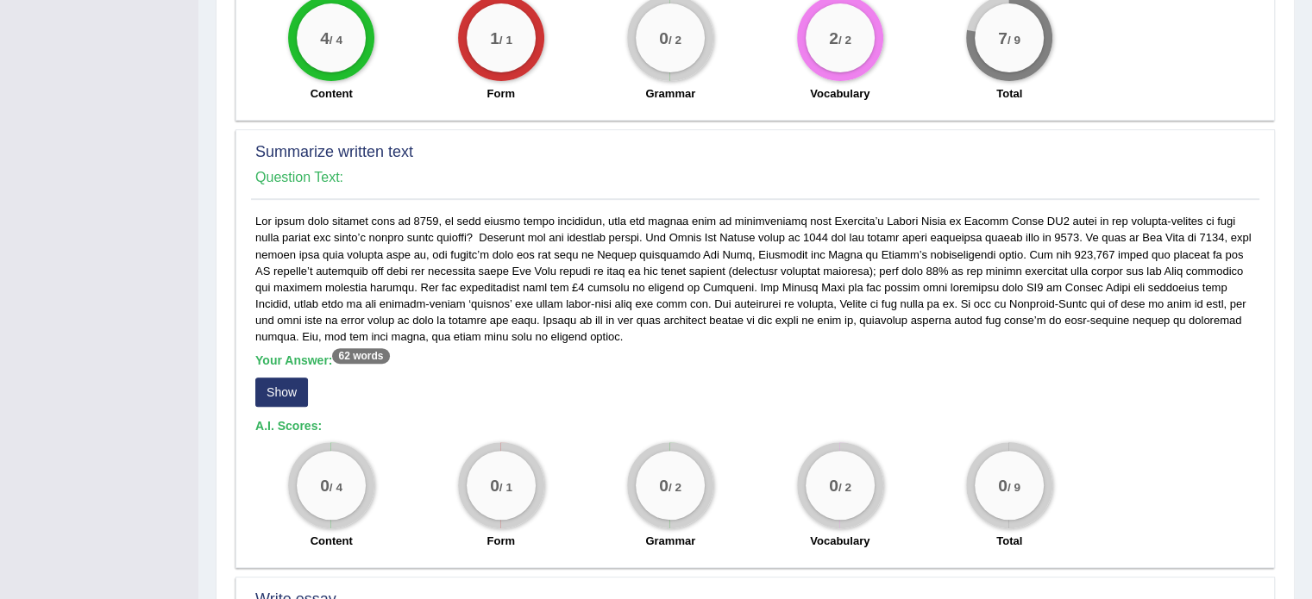
scroll to position [756, 0]
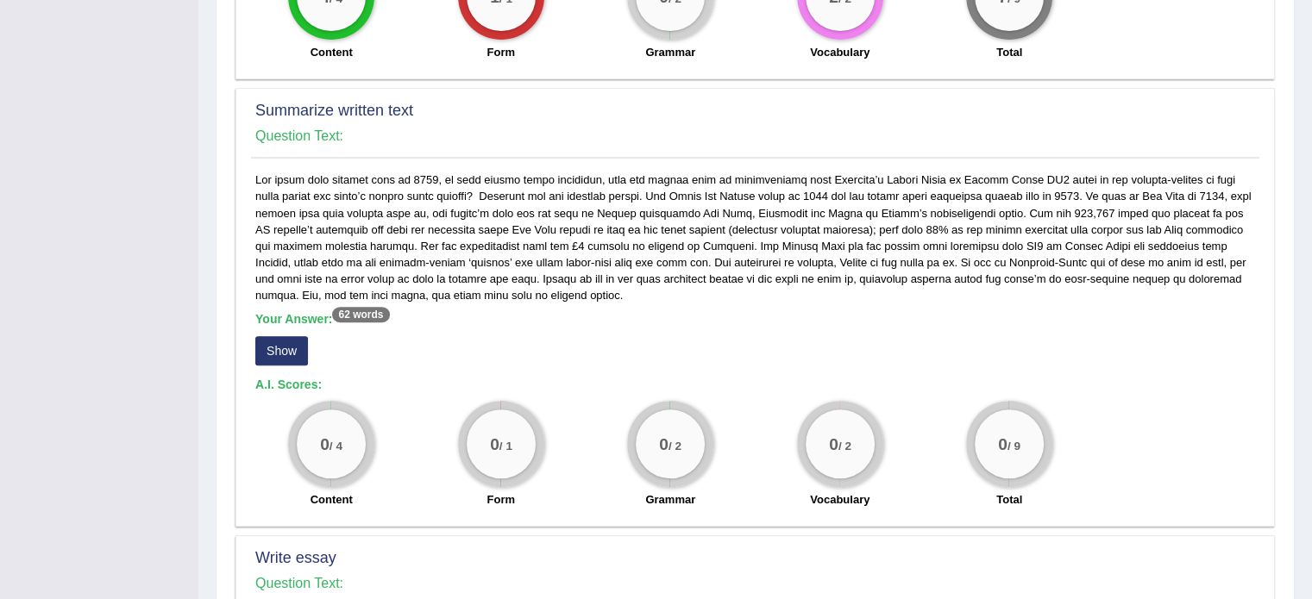
click at [269, 336] on button "Show" at bounding box center [281, 350] width 53 height 29
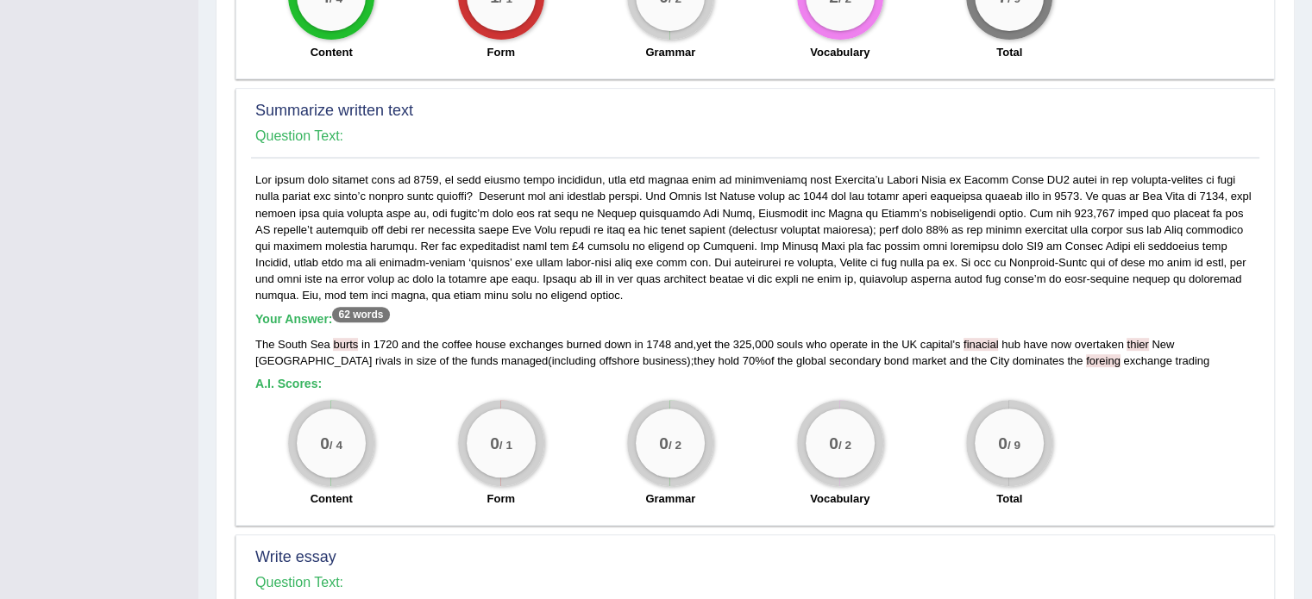
click at [1175, 355] on span "trading" at bounding box center [1192, 361] width 35 height 13
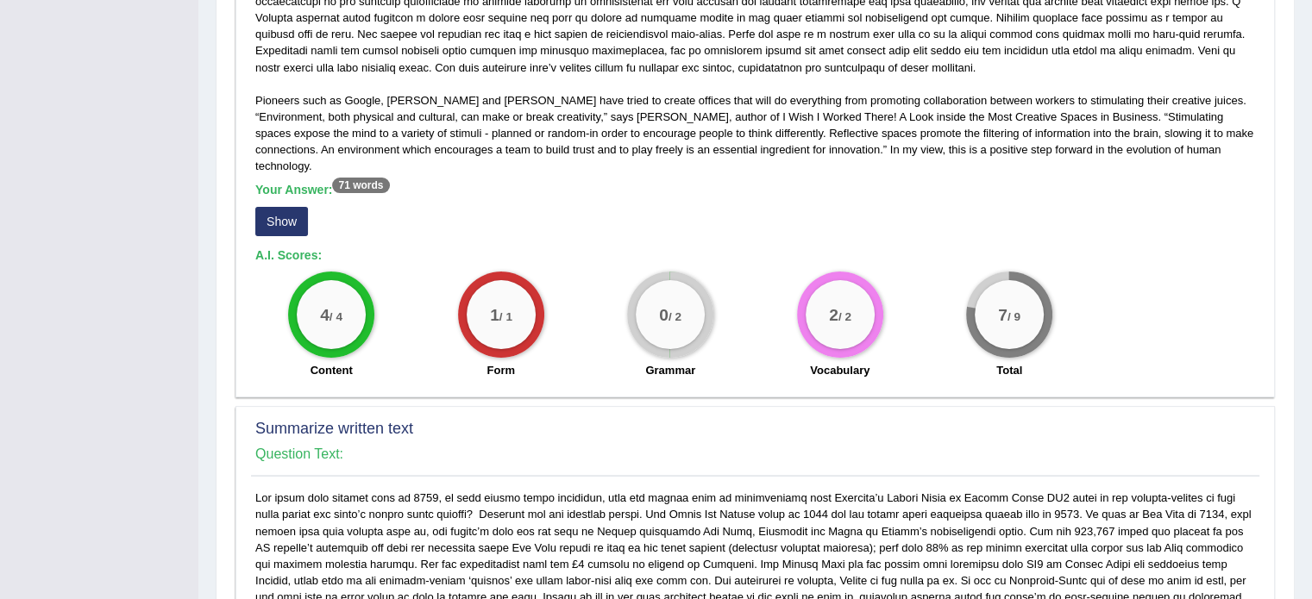
scroll to position [411, 0]
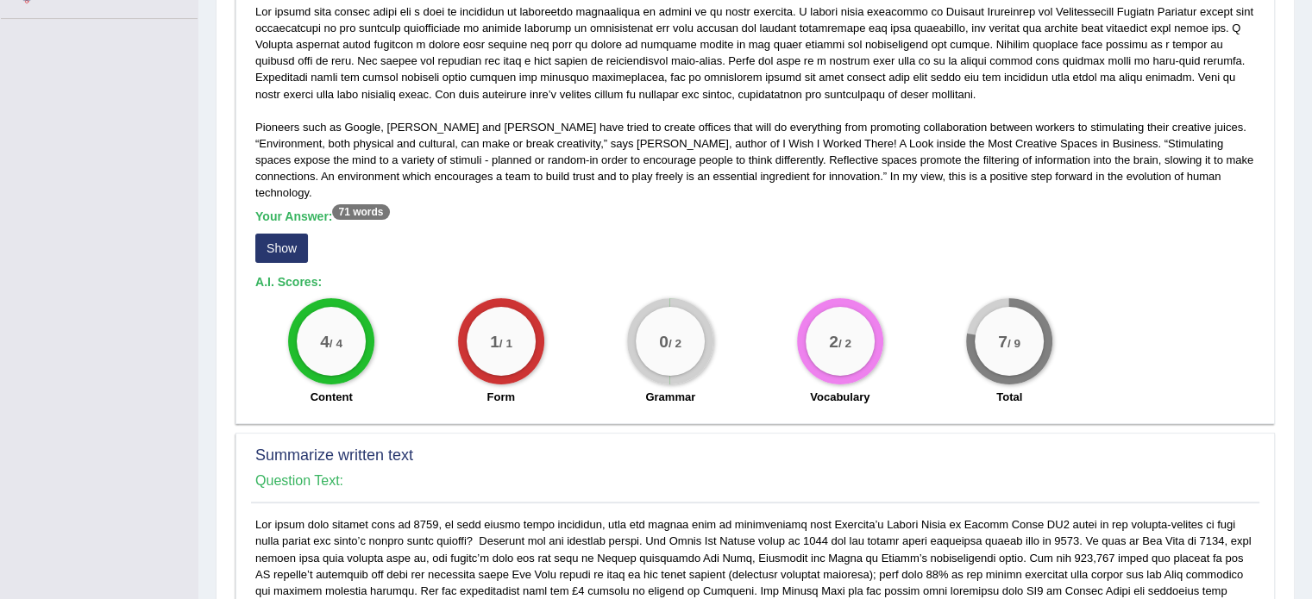
click at [267, 215] on div "Your Answer: 71 words Show" at bounding box center [755, 239] width 1000 height 58
click at [274, 234] on button "Show" at bounding box center [281, 248] width 53 height 29
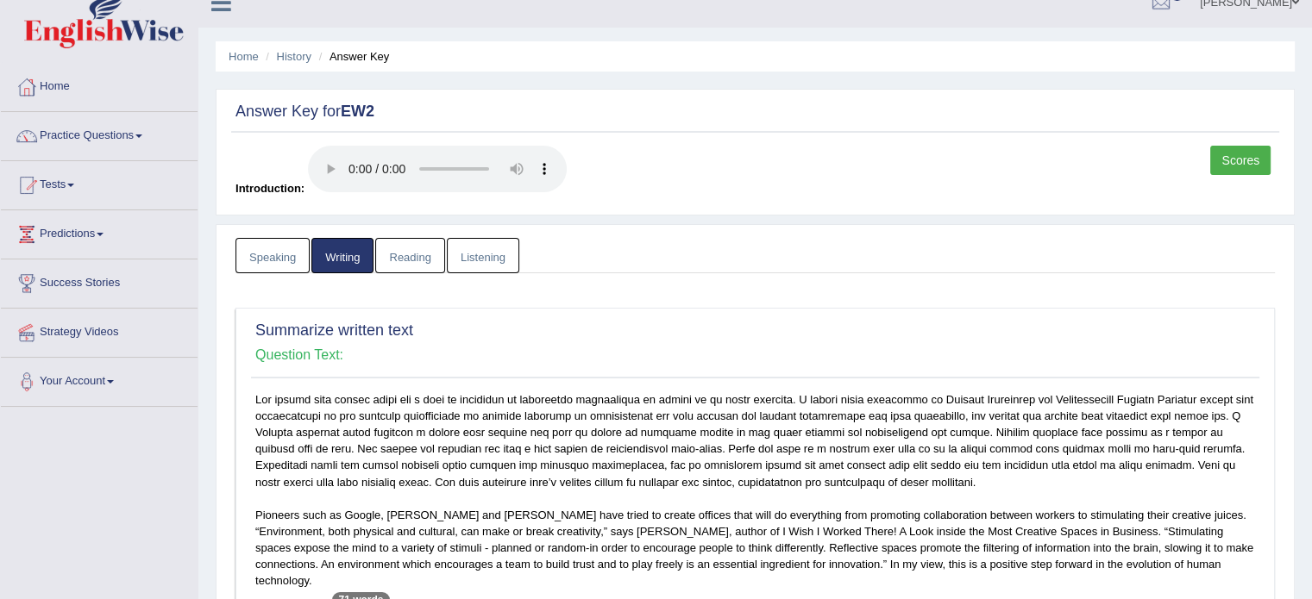
scroll to position [0, 0]
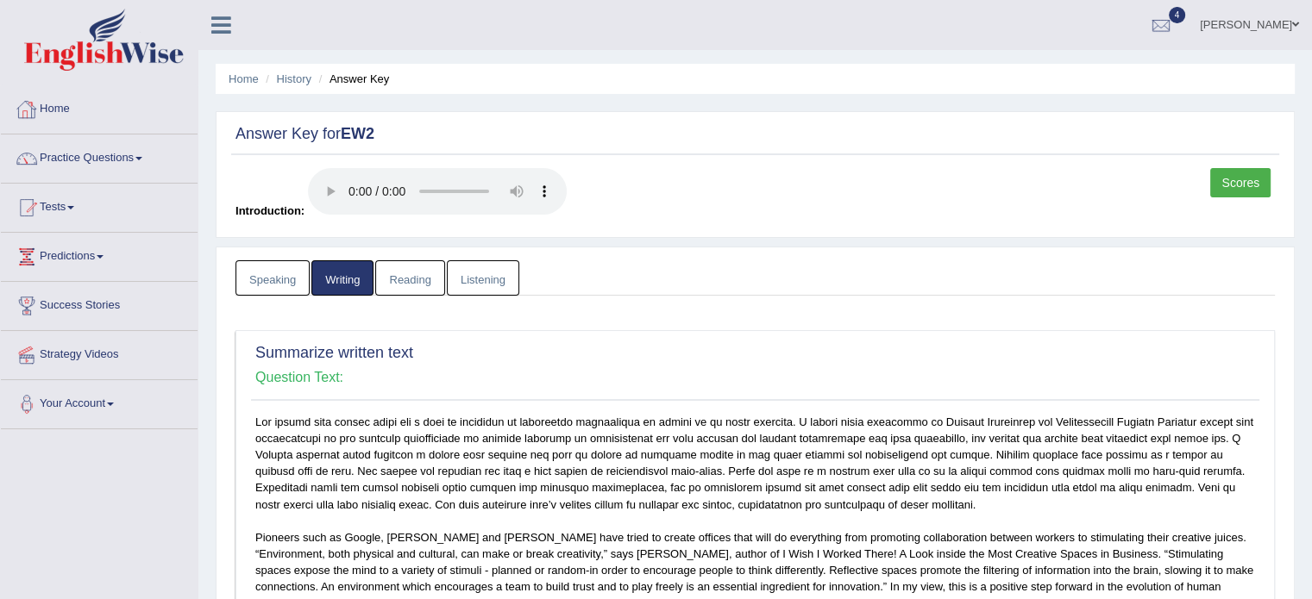
click at [83, 116] on link "Home" at bounding box center [99, 106] width 197 height 43
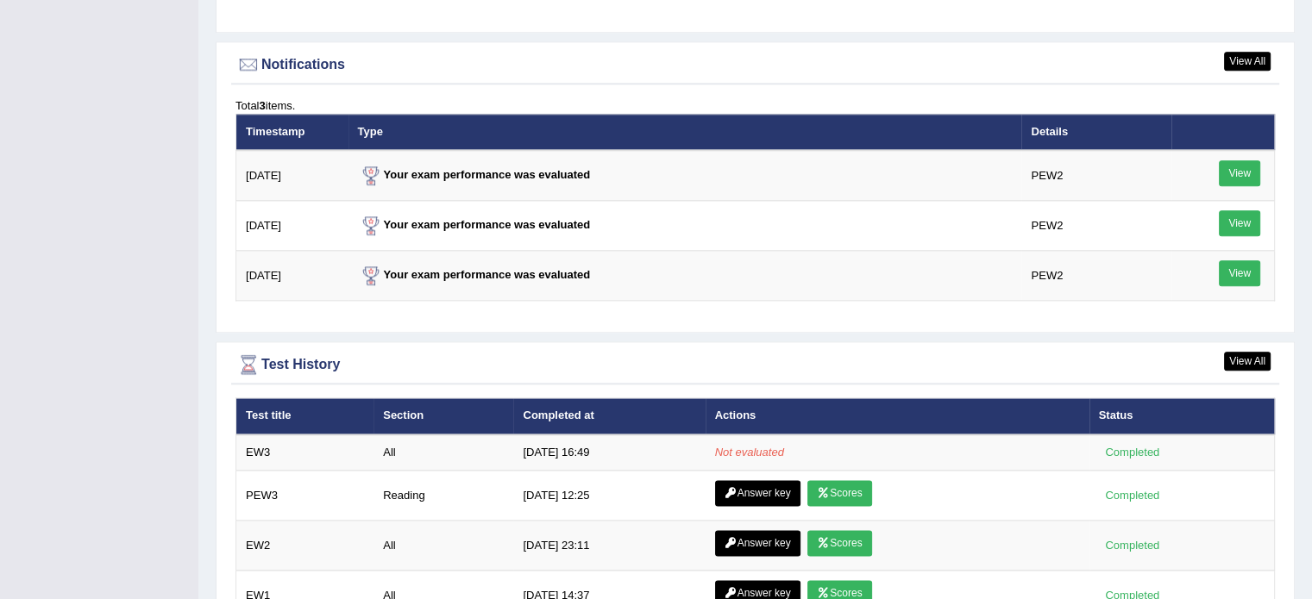
scroll to position [2156, 0]
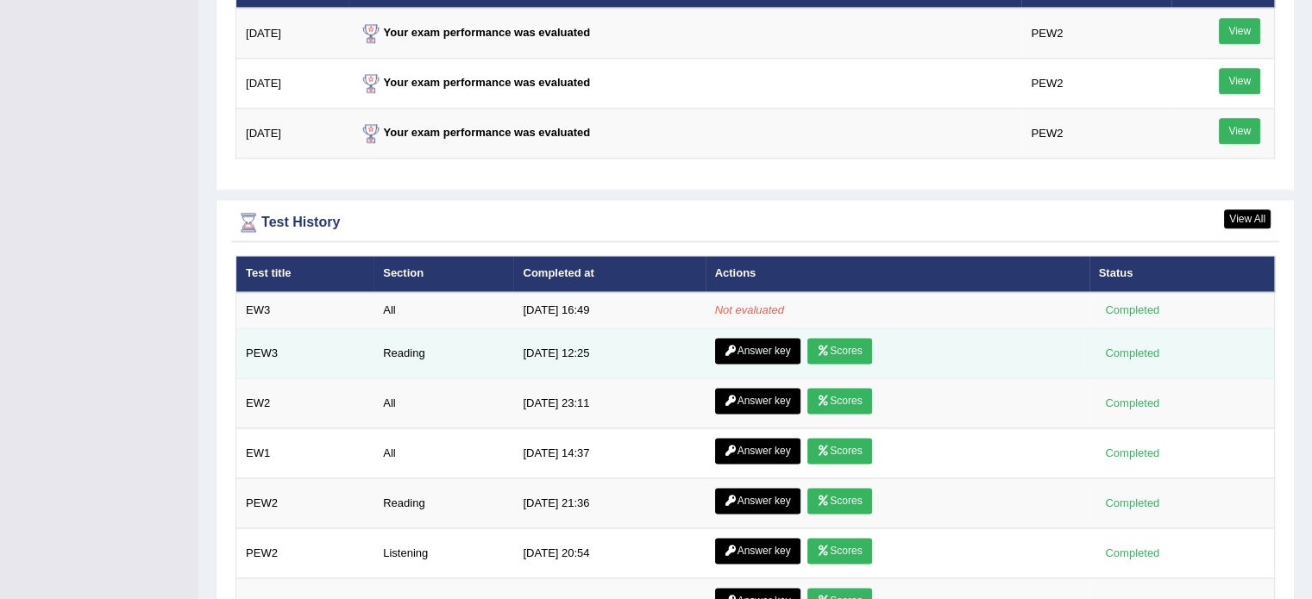
scroll to position [2243, 0]
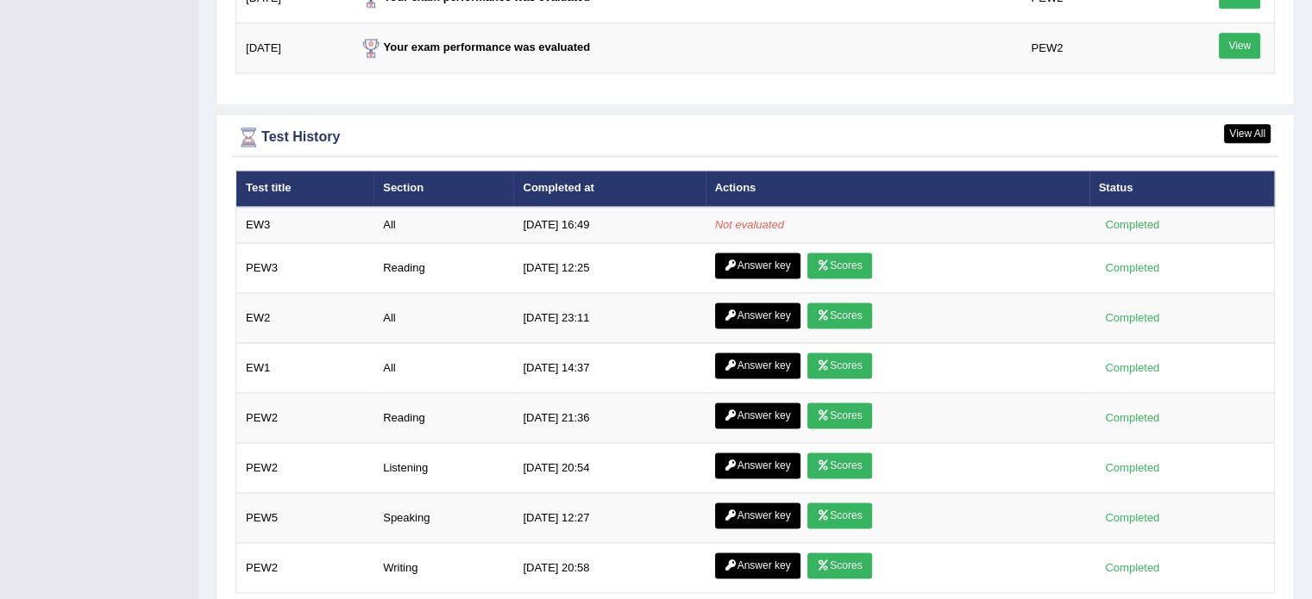
scroll to position [2364, 0]
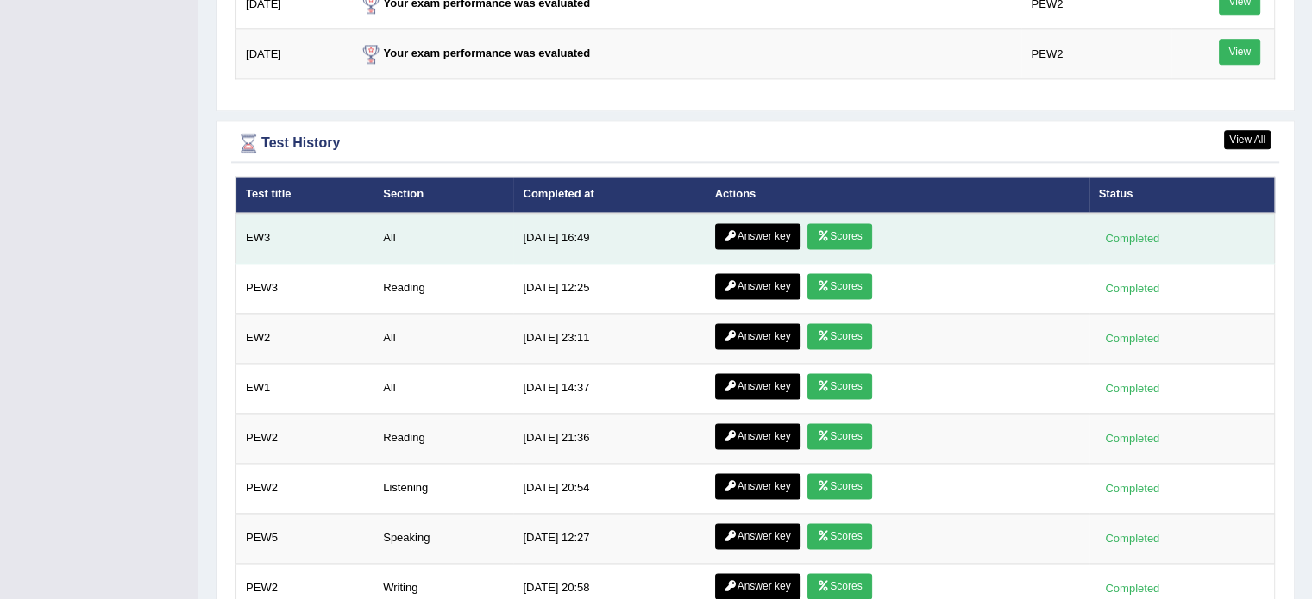
click at [837, 223] on link "Scores" at bounding box center [839, 236] width 64 height 26
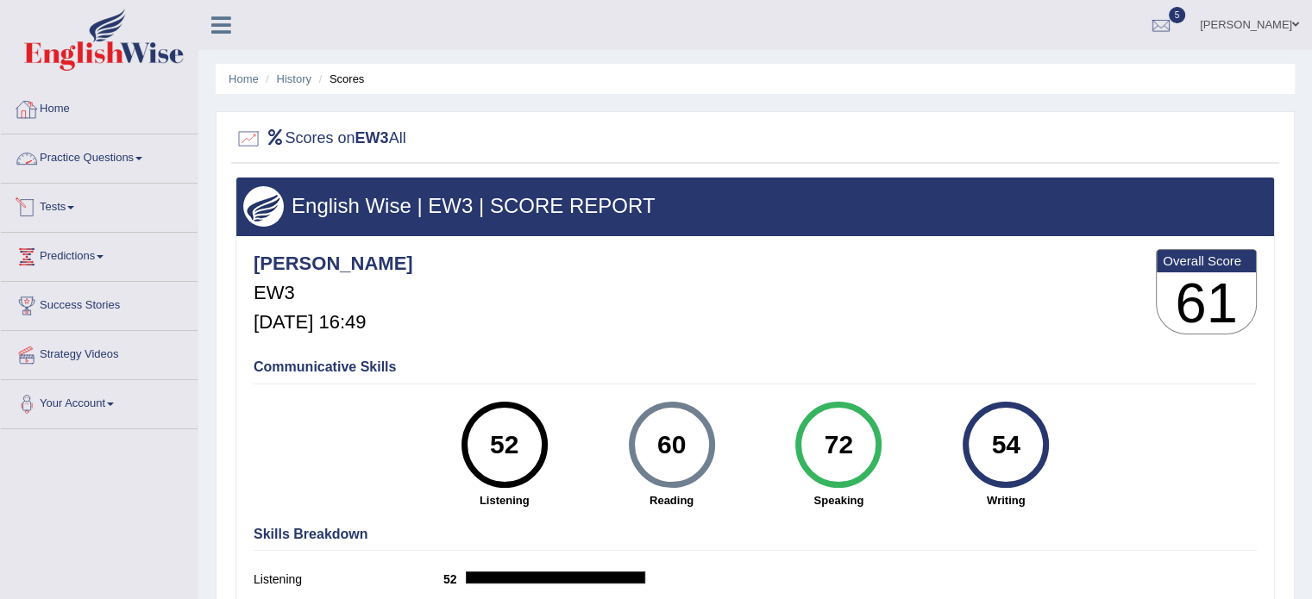
click at [41, 118] on link "Home" at bounding box center [99, 106] width 197 height 43
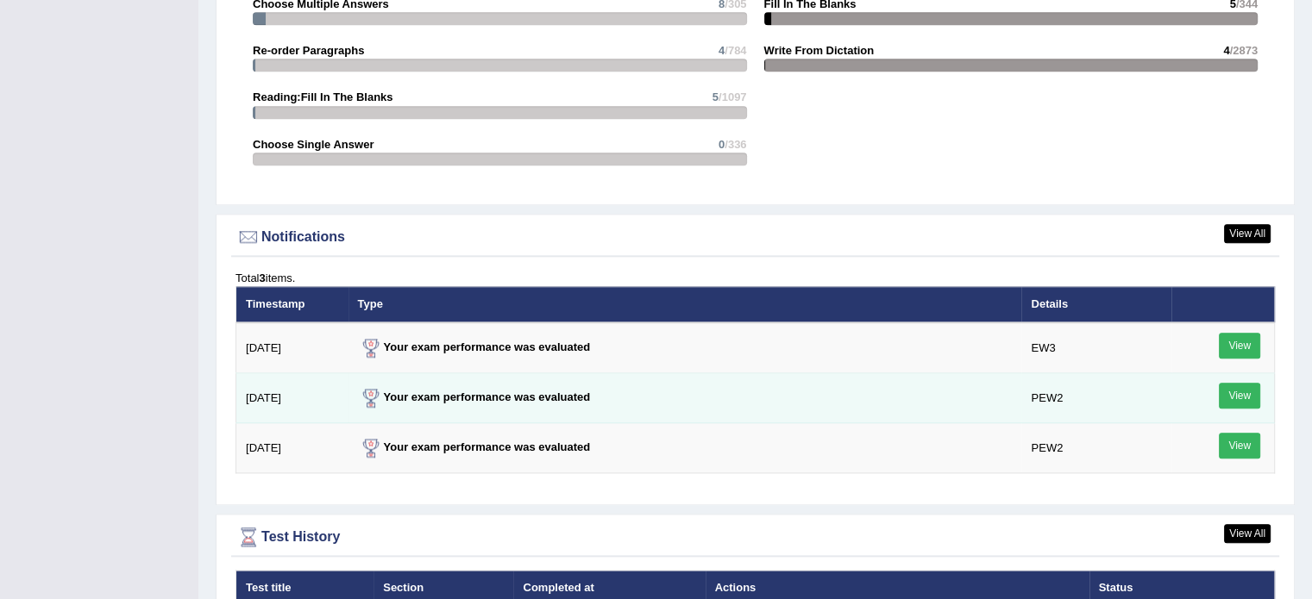
scroll to position [2329, 0]
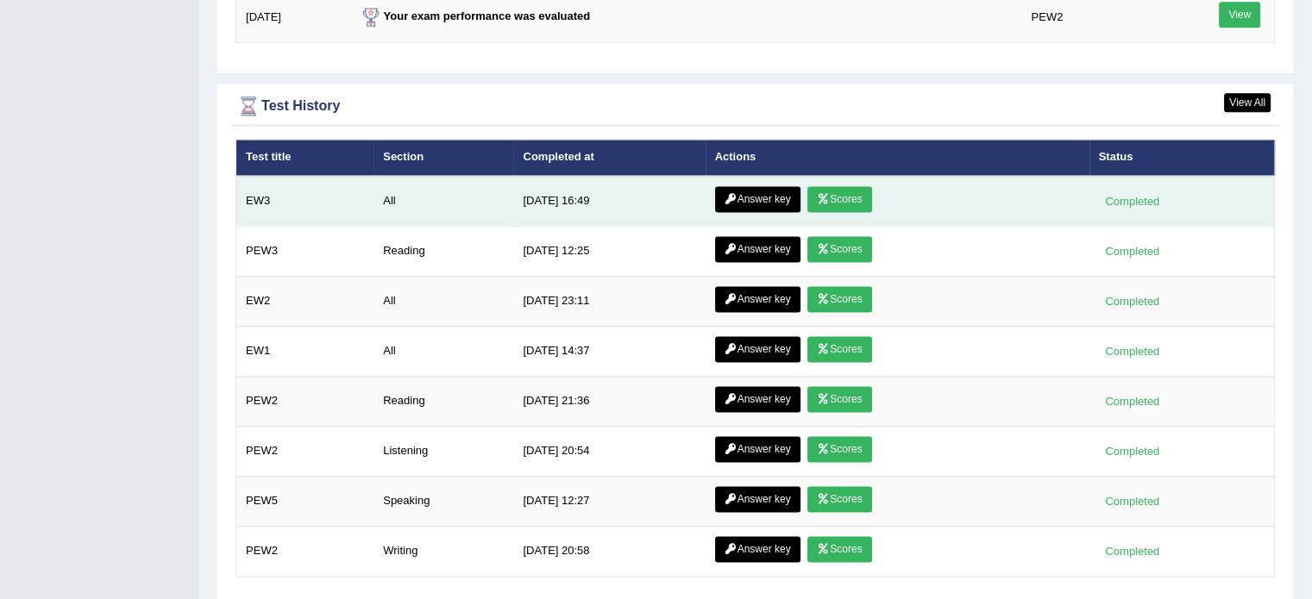
click at [773, 194] on link "Answer key" at bounding box center [757, 199] width 85 height 26
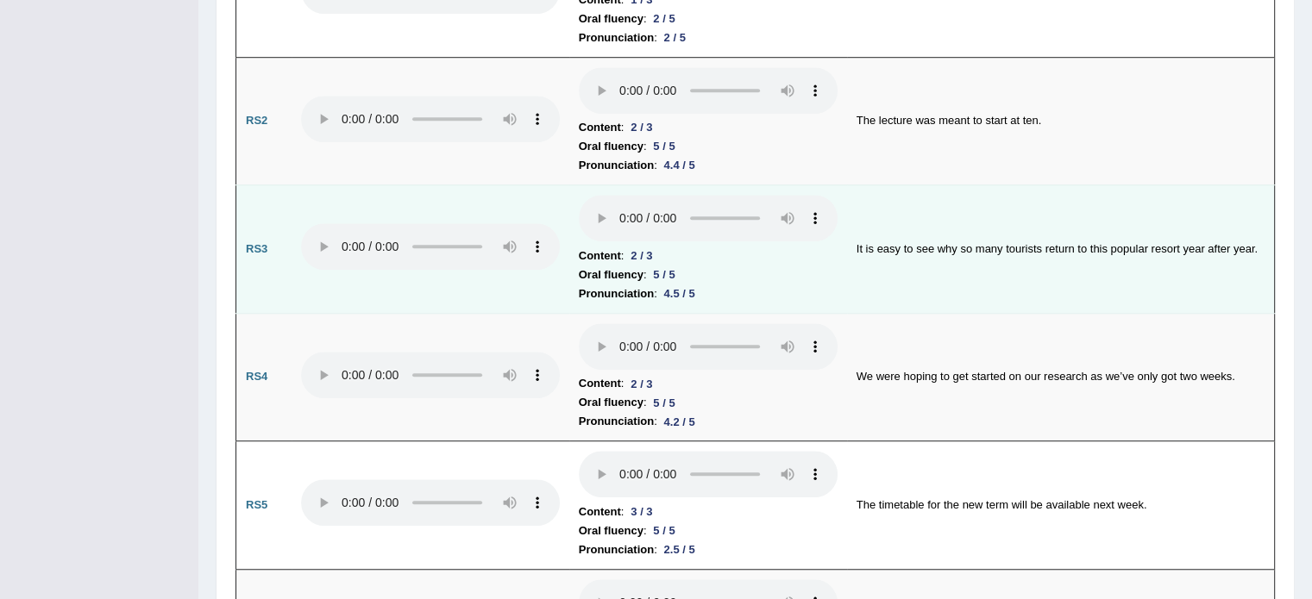
scroll to position [1294, 0]
